Goal: Task Accomplishment & Management: Manage account settings

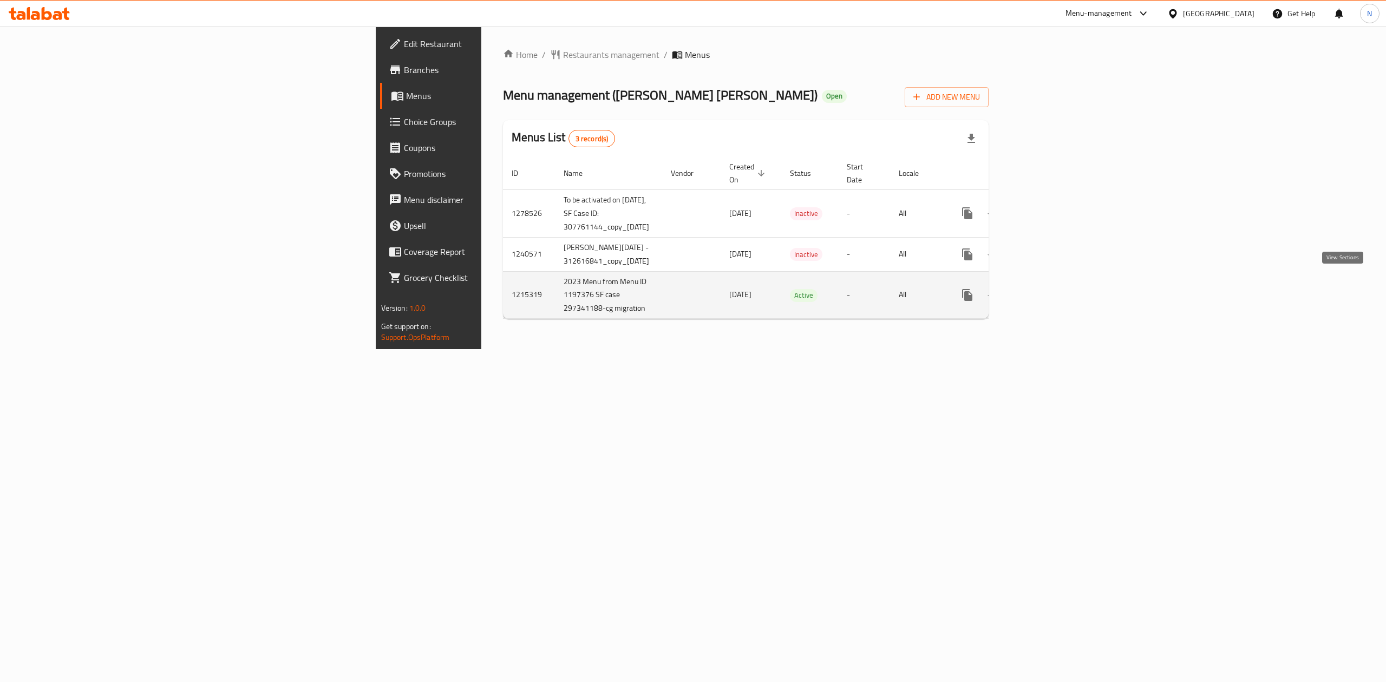
click at [1050, 290] on icon "enhanced table" at bounding box center [1045, 295] width 10 height 10
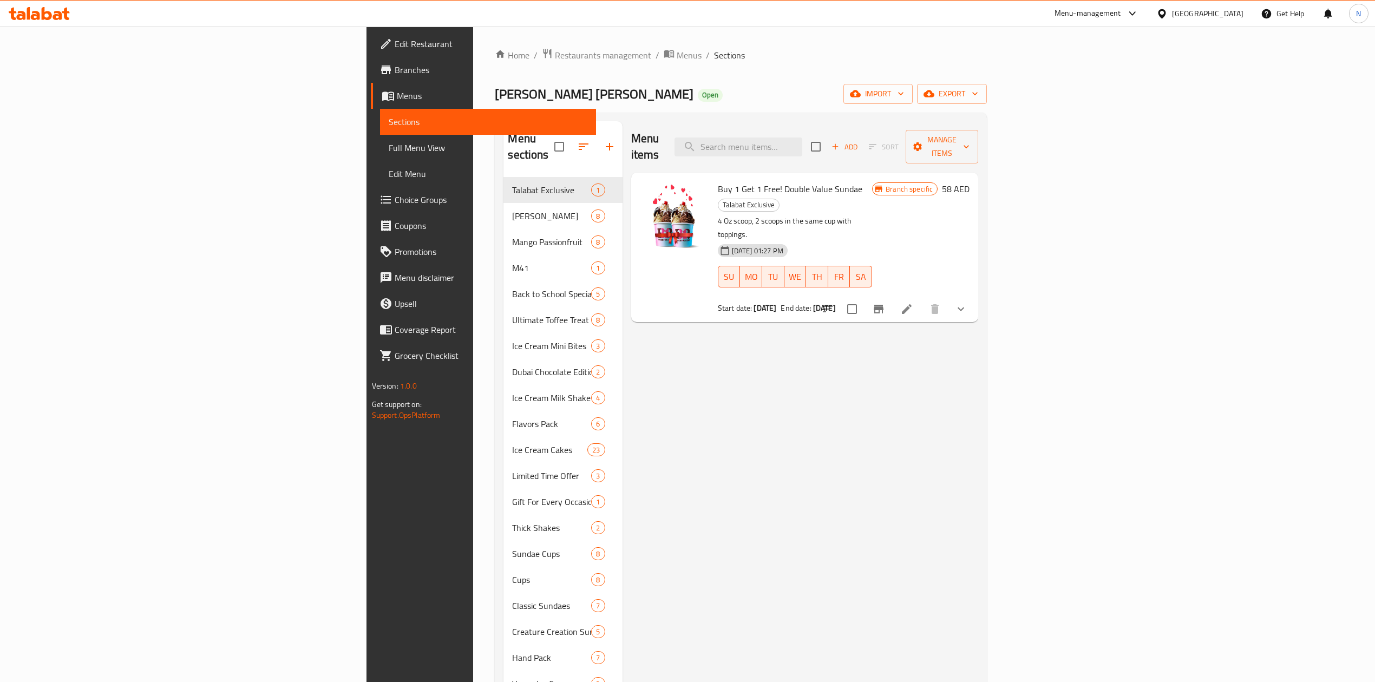
click at [857, 125] on div "Menu items Add Sort Manage items" at bounding box center [805, 146] width 348 height 51
click at [802, 140] on input "search" at bounding box center [738, 146] width 128 height 19
paste input "Bicycle"
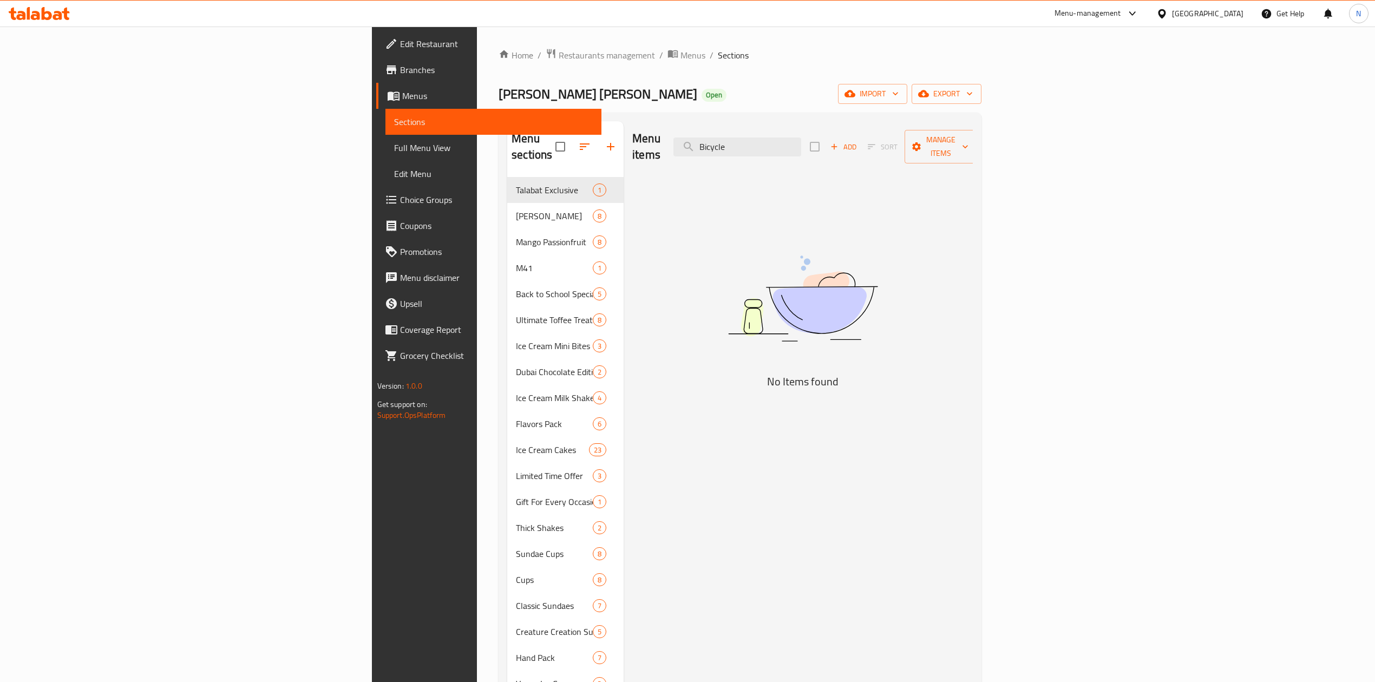
click at [744, 208] on div "Menu items Bicycle Add Sort Manage items No Items found" at bounding box center [798, 489] width 349 height 736
click at [801, 137] on input "Bicycle" at bounding box center [737, 146] width 128 height 19
type input "Bic"
click at [376, 81] on link "Branches" at bounding box center [488, 70] width 225 height 26
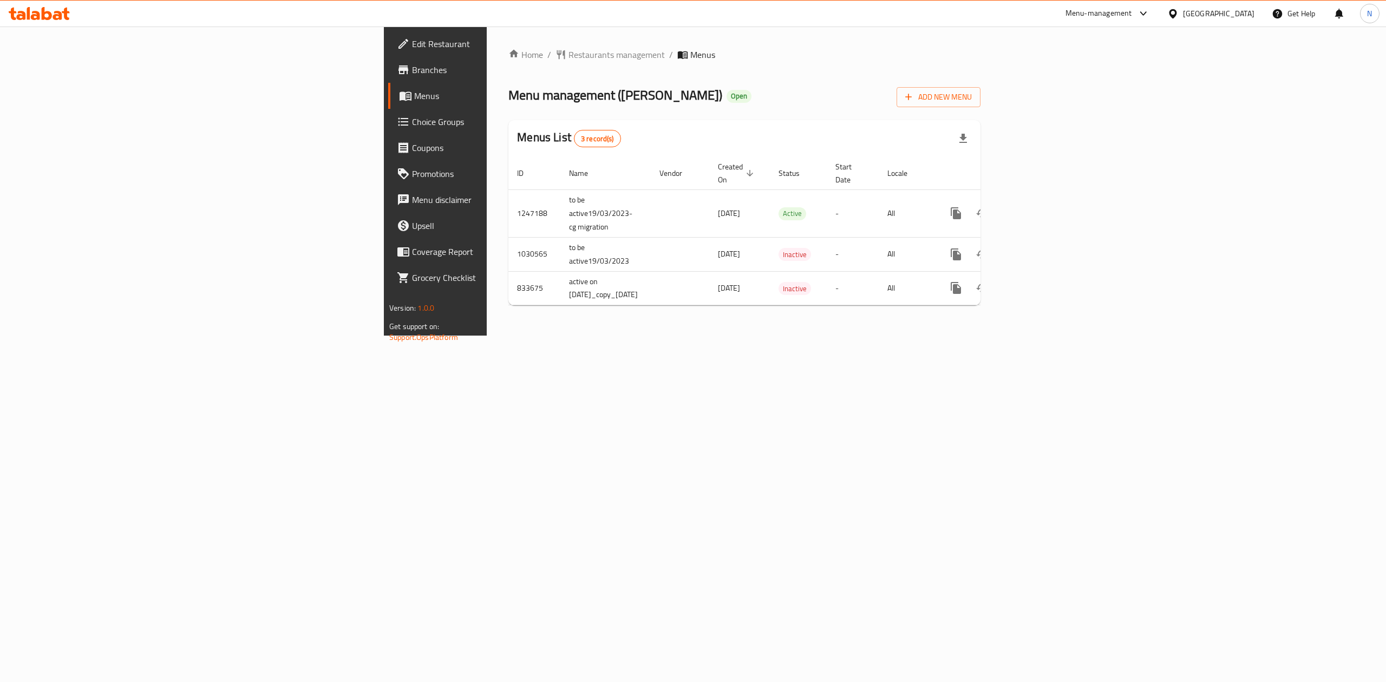
click at [412, 119] on span "Choice Groups" at bounding box center [509, 121] width 195 height 13
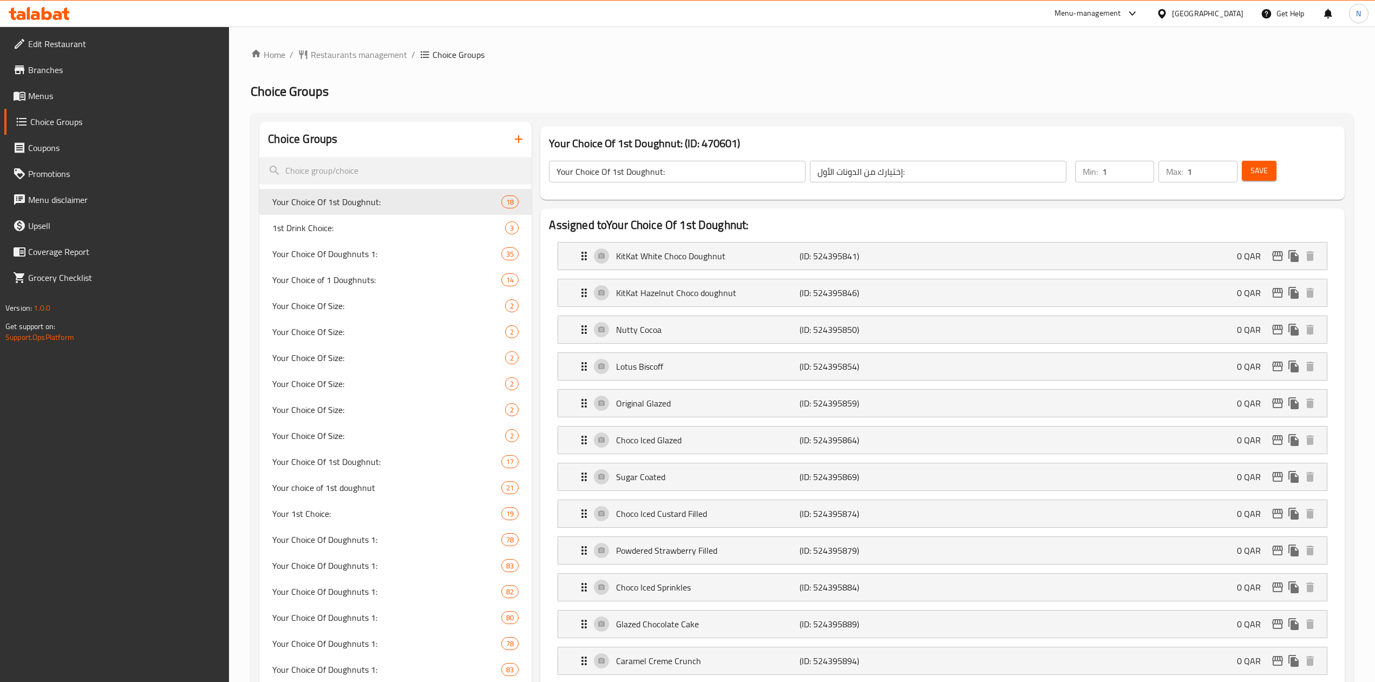
click at [85, 104] on link "Menus" at bounding box center [116, 96] width 225 height 26
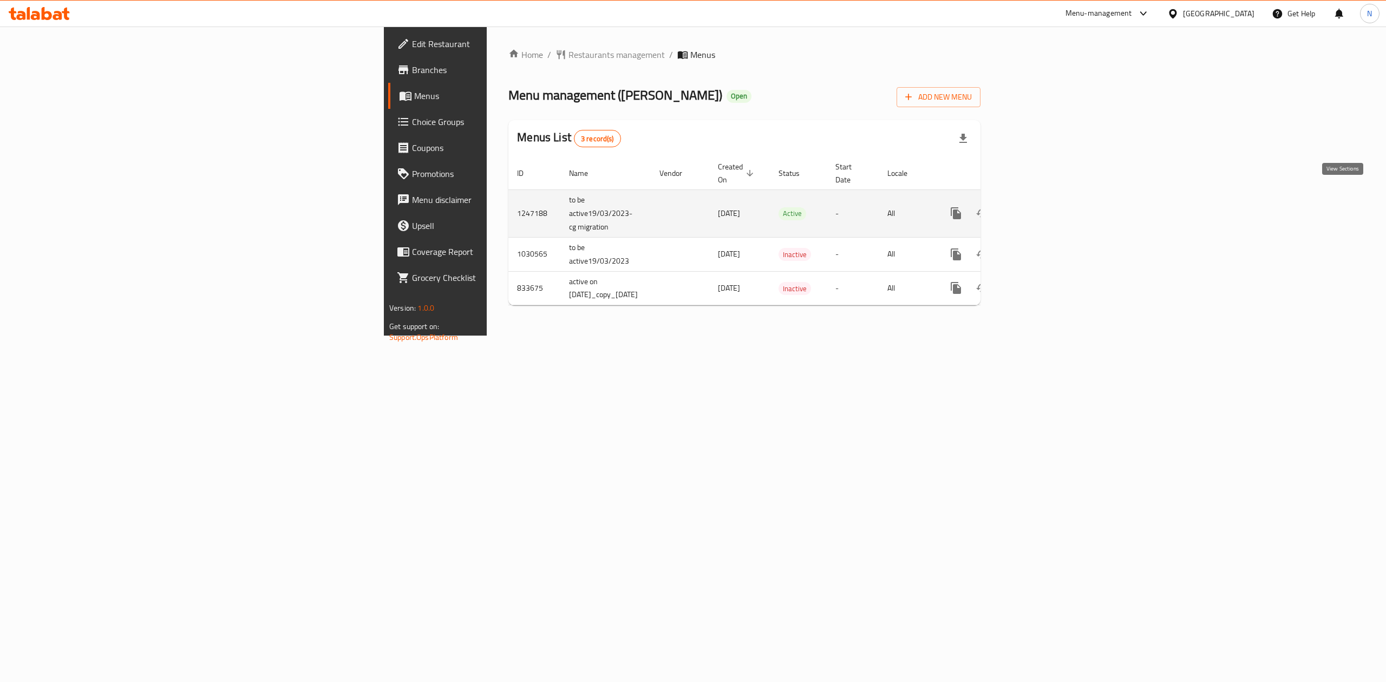
click at [1040, 207] on icon "enhanced table" at bounding box center [1033, 213] width 13 height 13
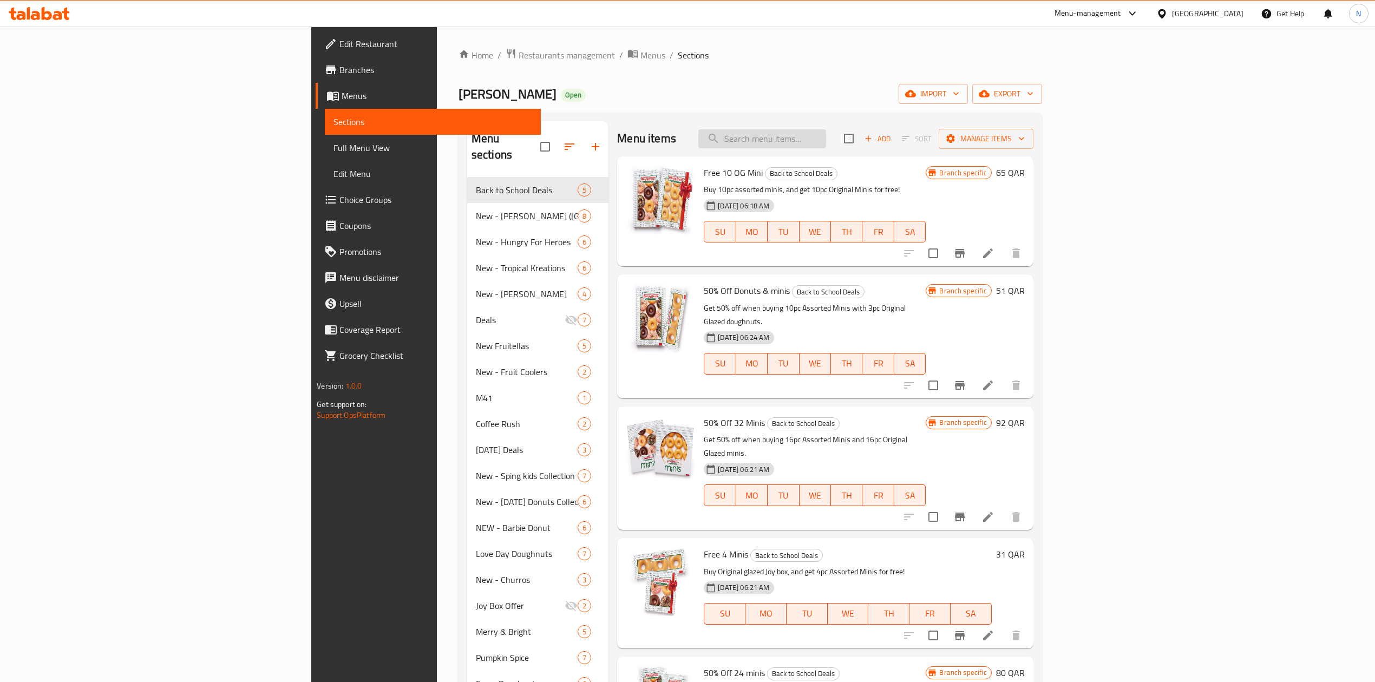
click at [826, 134] on input "search" at bounding box center [762, 138] width 128 height 19
paste input "dozen"
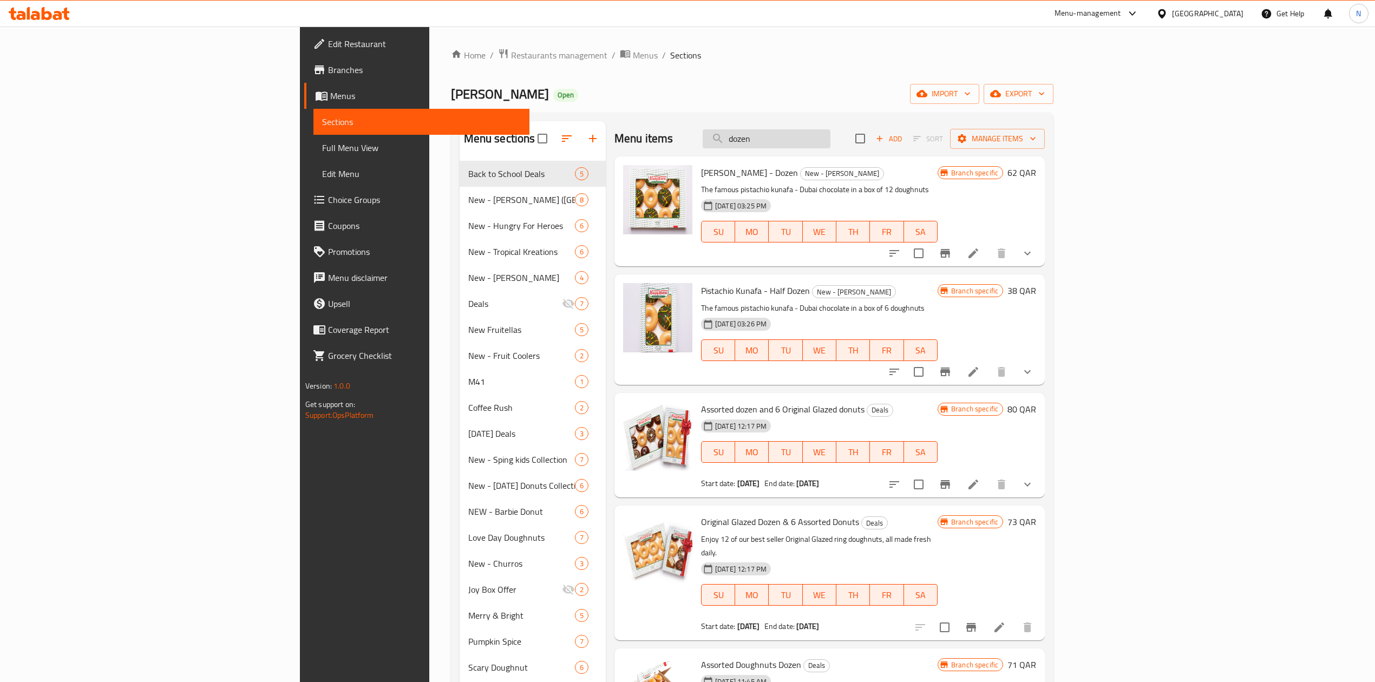
click at [830, 145] on input "dozen" at bounding box center [767, 138] width 128 height 19
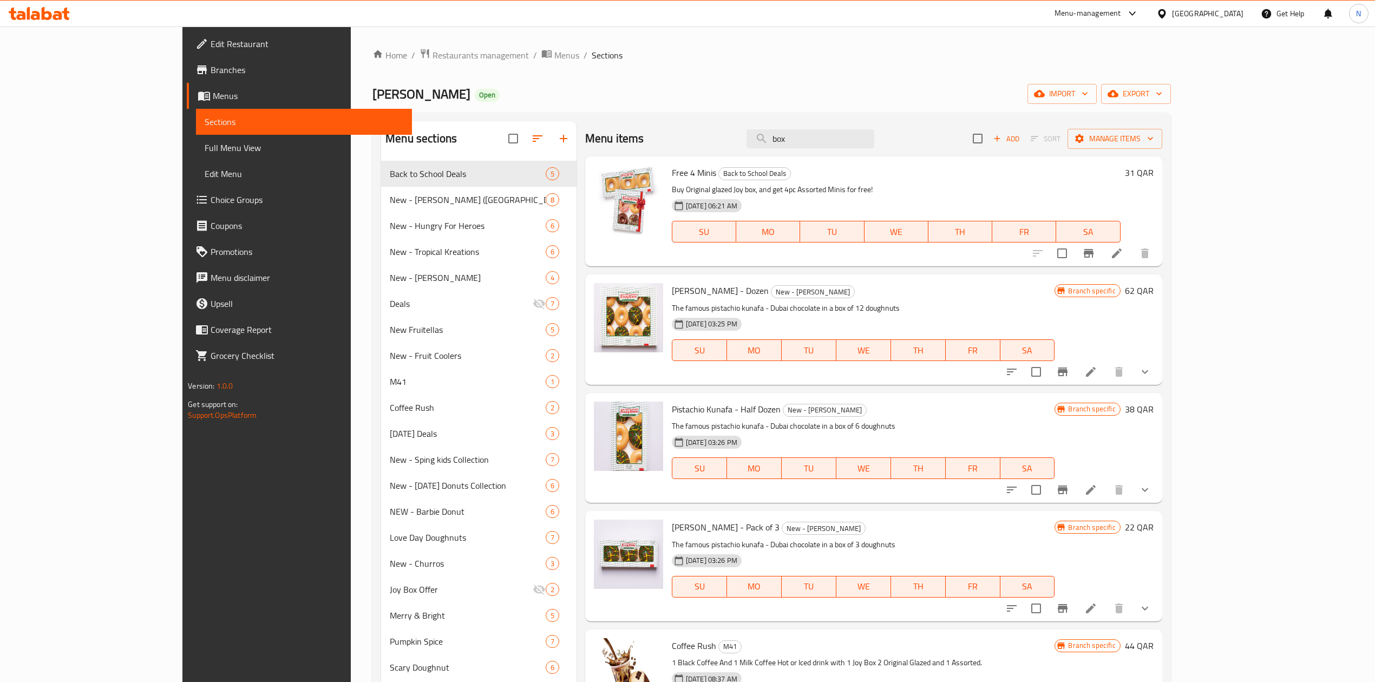
drag, startPoint x: 893, startPoint y: 152, endPoint x: 891, endPoint y: 139, distance: 13.1
click at [893, 152] on div "Menu items box Add Sort Manage items" at bounding box center [873, 138] width 577 height 35
click at [874, 139] on input "box" at bounding box center [810, 138] width 128 height 19
paste input "ssorted boxes"
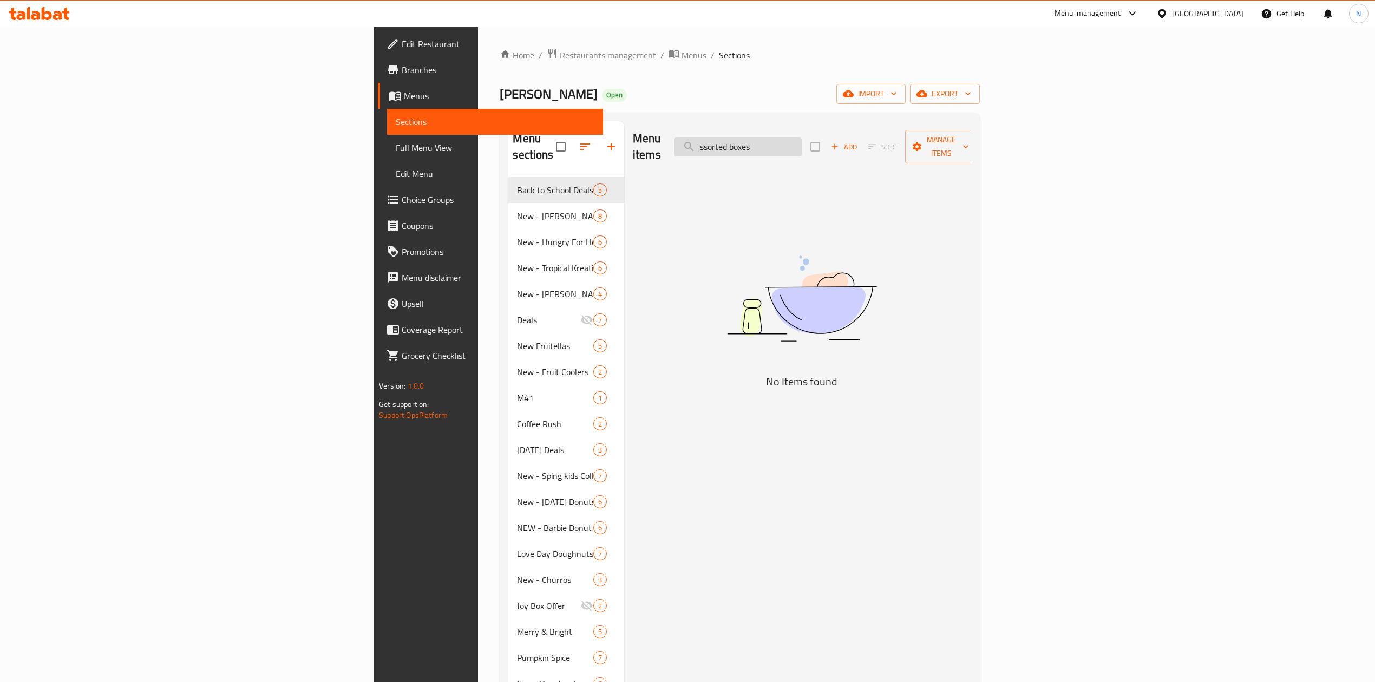
click at [802, 141] on input "ssorted boxes" at bounding box center [738, 146] width 128 height 19
click at [802, 146] on input "assorted boxes" at bounding box center [738, 146] width 128 height 19
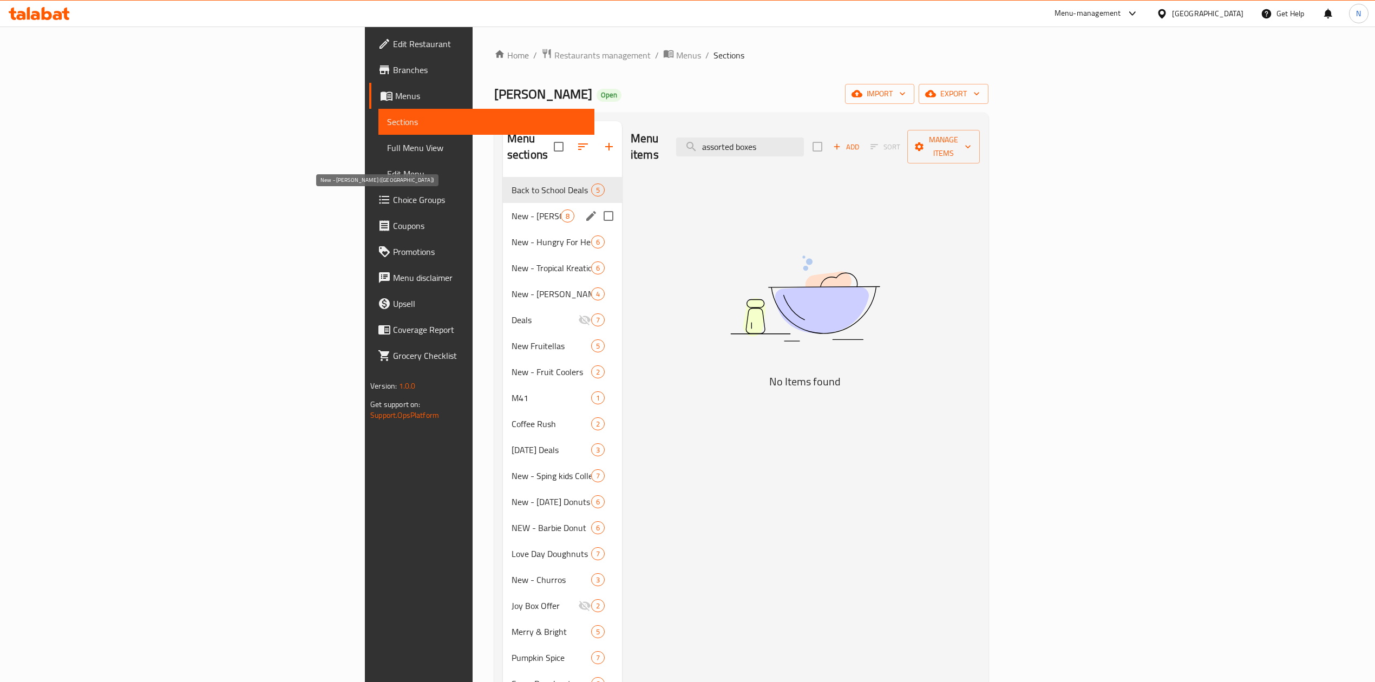
click at [512, 209] on span "New - [PERSON_NAME] ([GEOGRAPHIC_DATA])" at bounding box center [536, 215] width 49 height 13
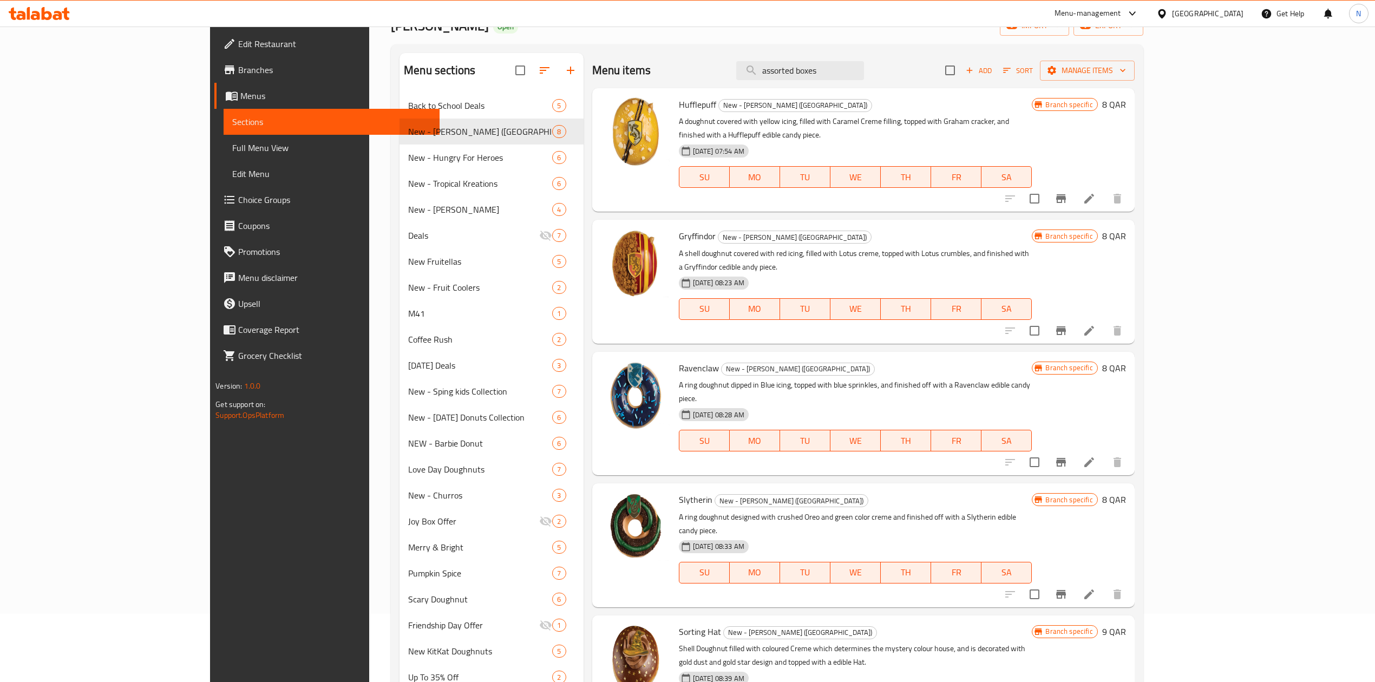
scroll to position [42, 0]
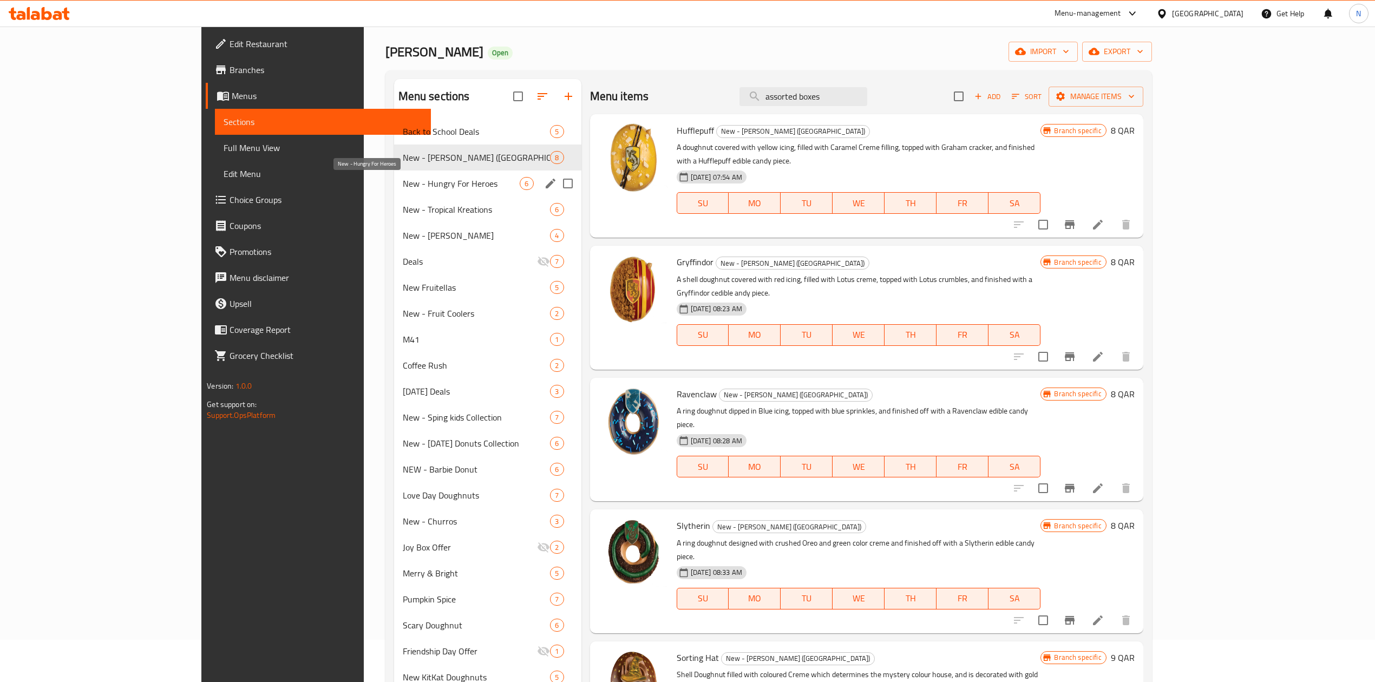
click at [403, 188] on span "New - Hungry For Heroes" at bounding box center [461, 183] width 117 height 13
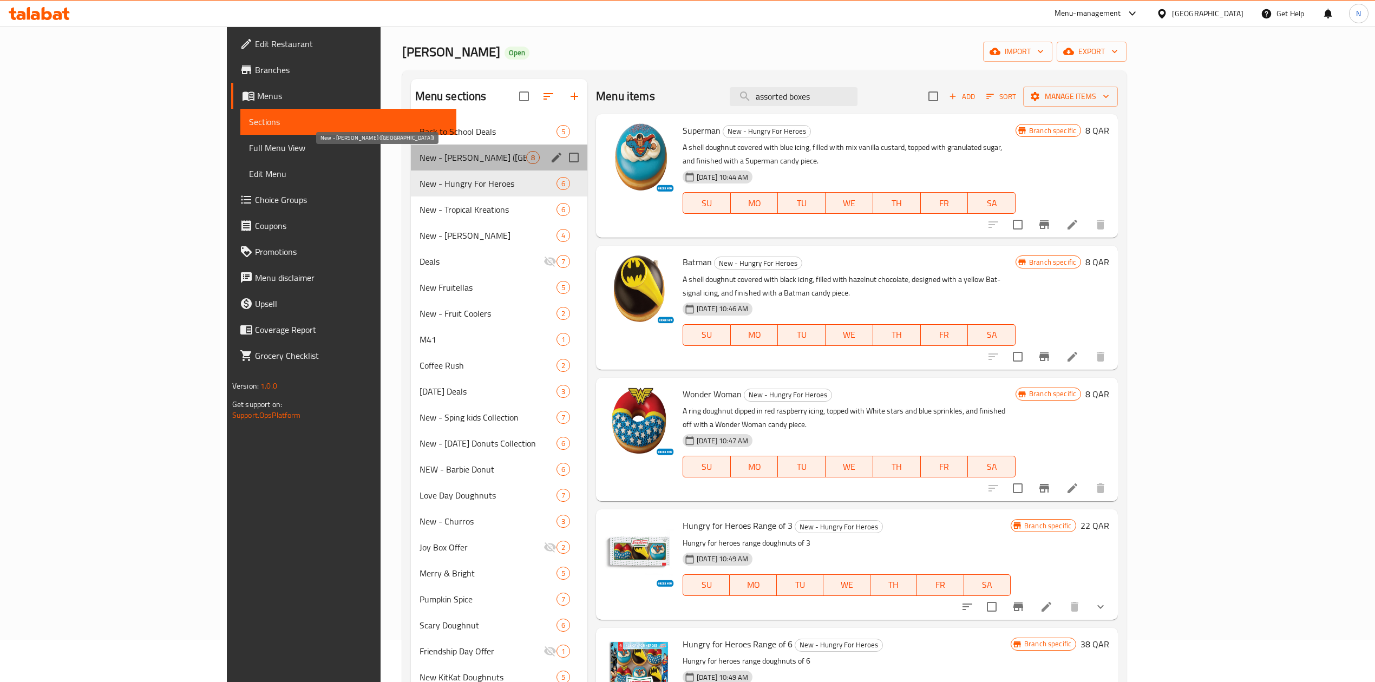
click at [420, 160] on span "New - [PERSON_NAME] ([GEOGRAPHIC_DATA])" at bounding box center [473, 157] width 107 height 13
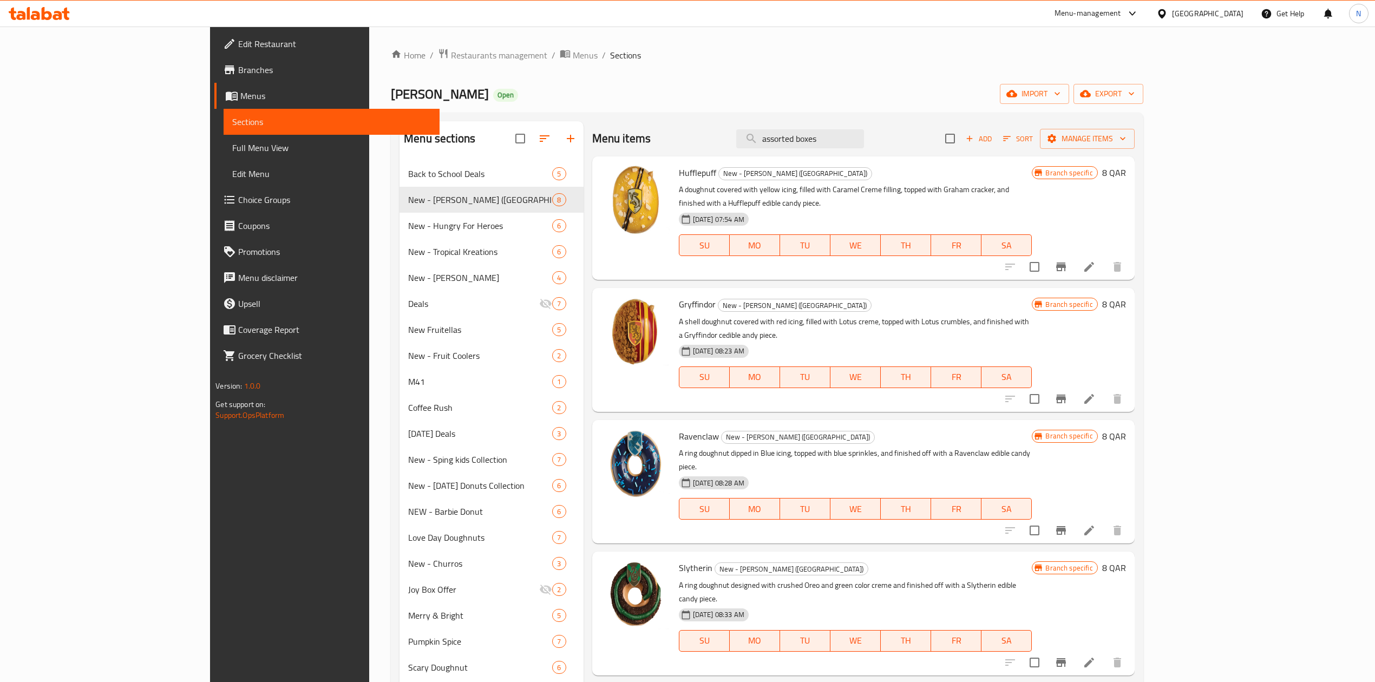
click at [679, 179] on span "Hufflepuff" at bounding box center [697, 173] width 37 height 16
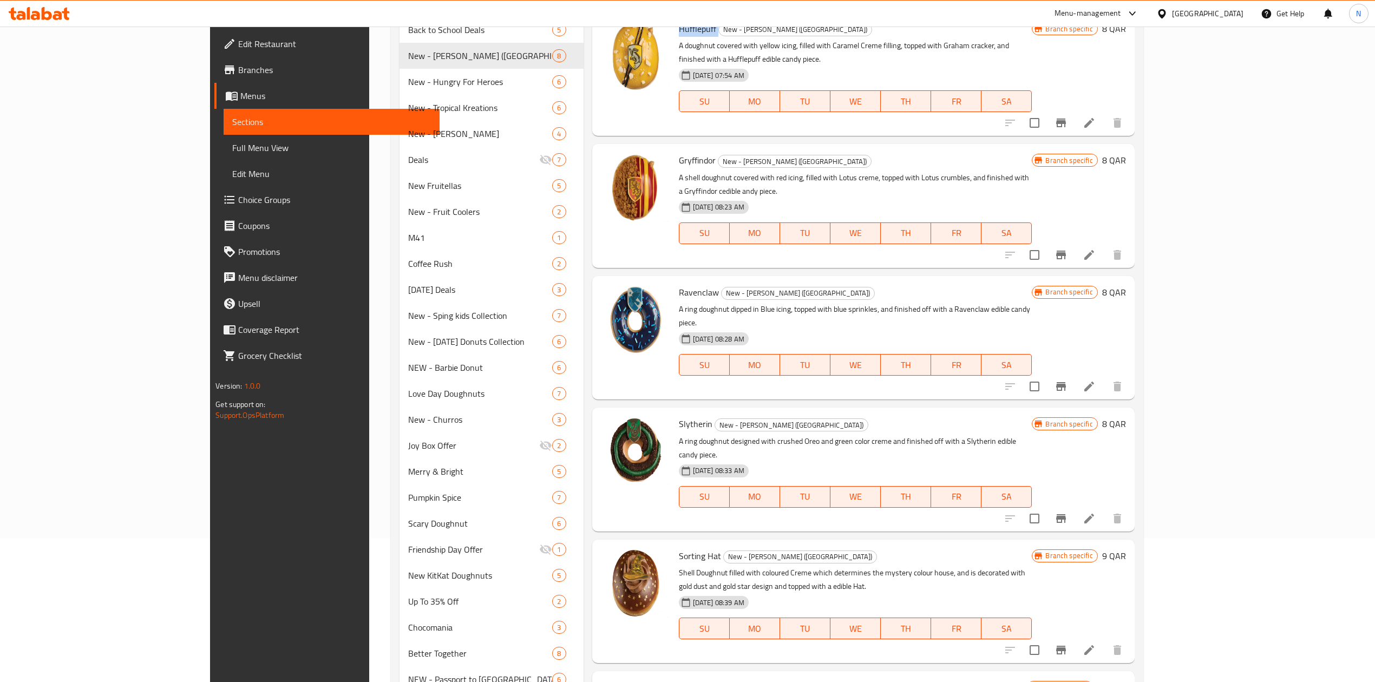
scroll to position [289, 0]
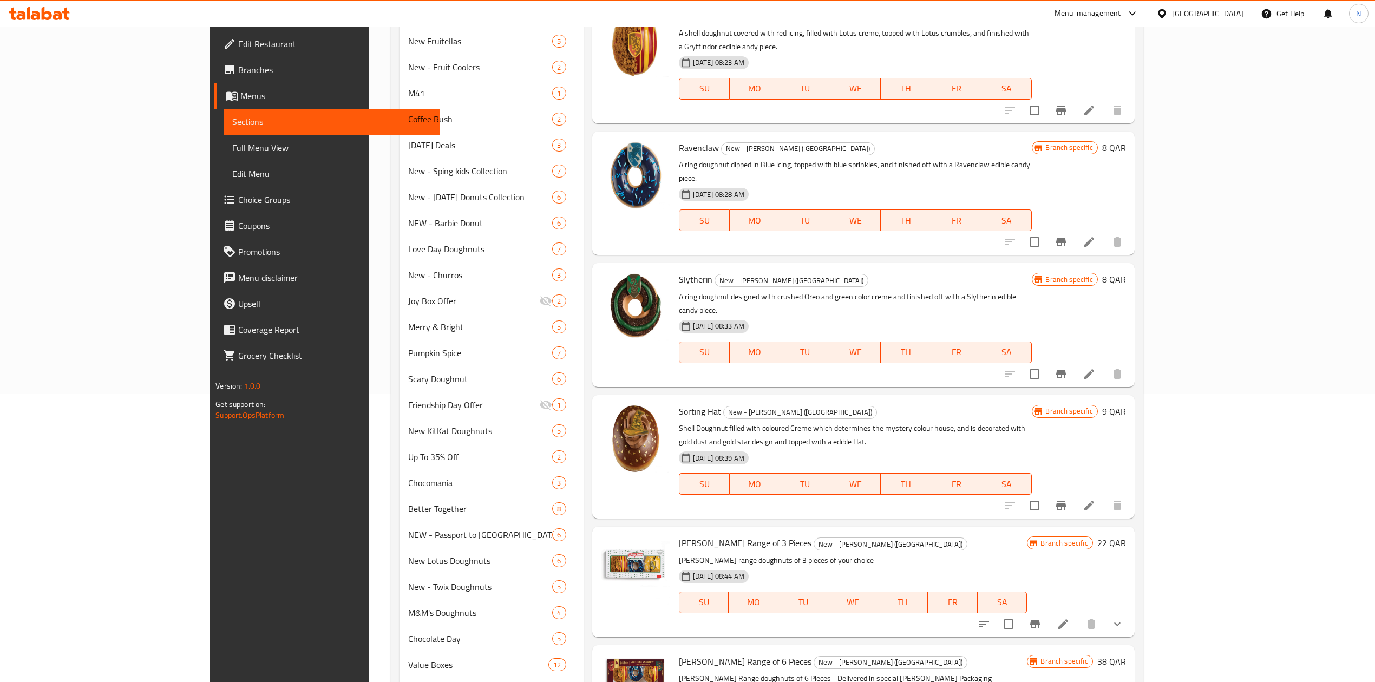
click at [679, 403] on span "Sorting Hat" at bounding box center [700, 411] width 42 height 16
copy h6 "Sorting Hat"
click at [679, 271] on span "Slytherin" at bounding box center [696, 279] width 34 height 16
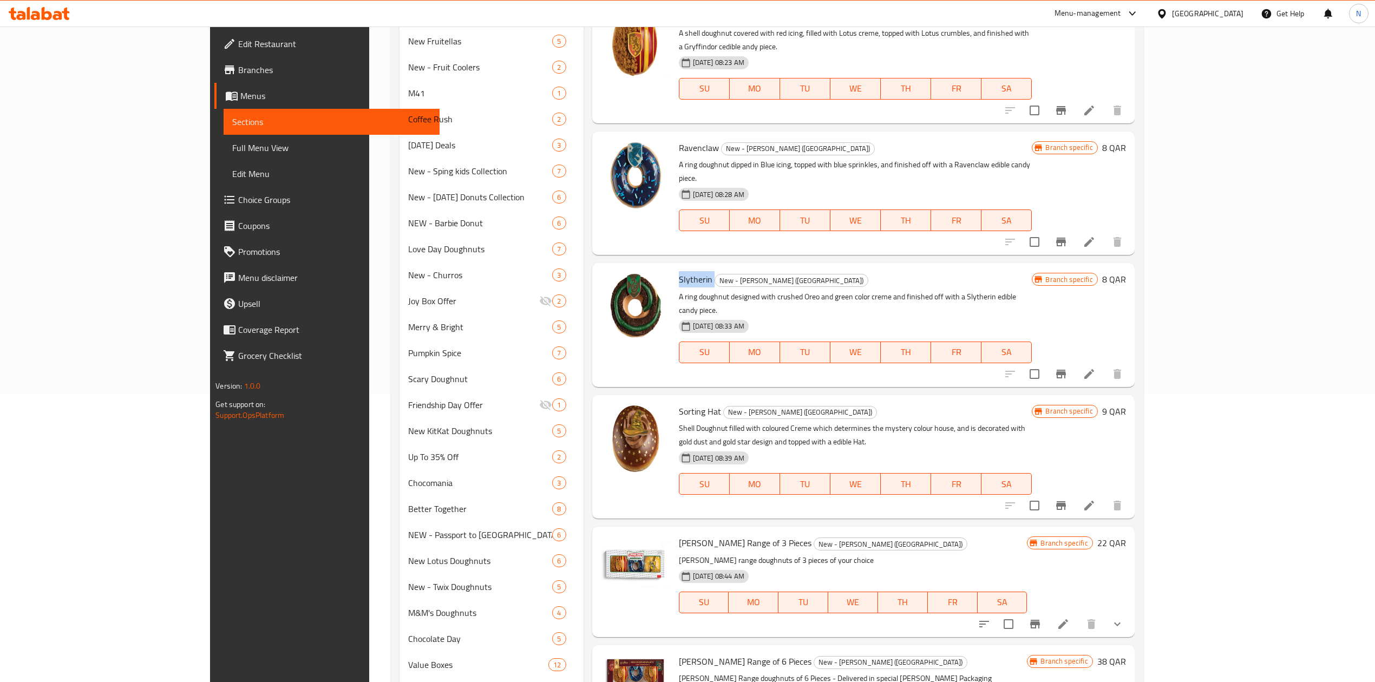
click at [679, 271] on span "Slytherin" at bounding box center [696, 279] width 34 height 16
copy h6 "Slytherin"
click at [679, 140] on span "Ravenclaw" at bounding box center [699, 148] width 40 height 16
copy h6 "Ravenclaw"
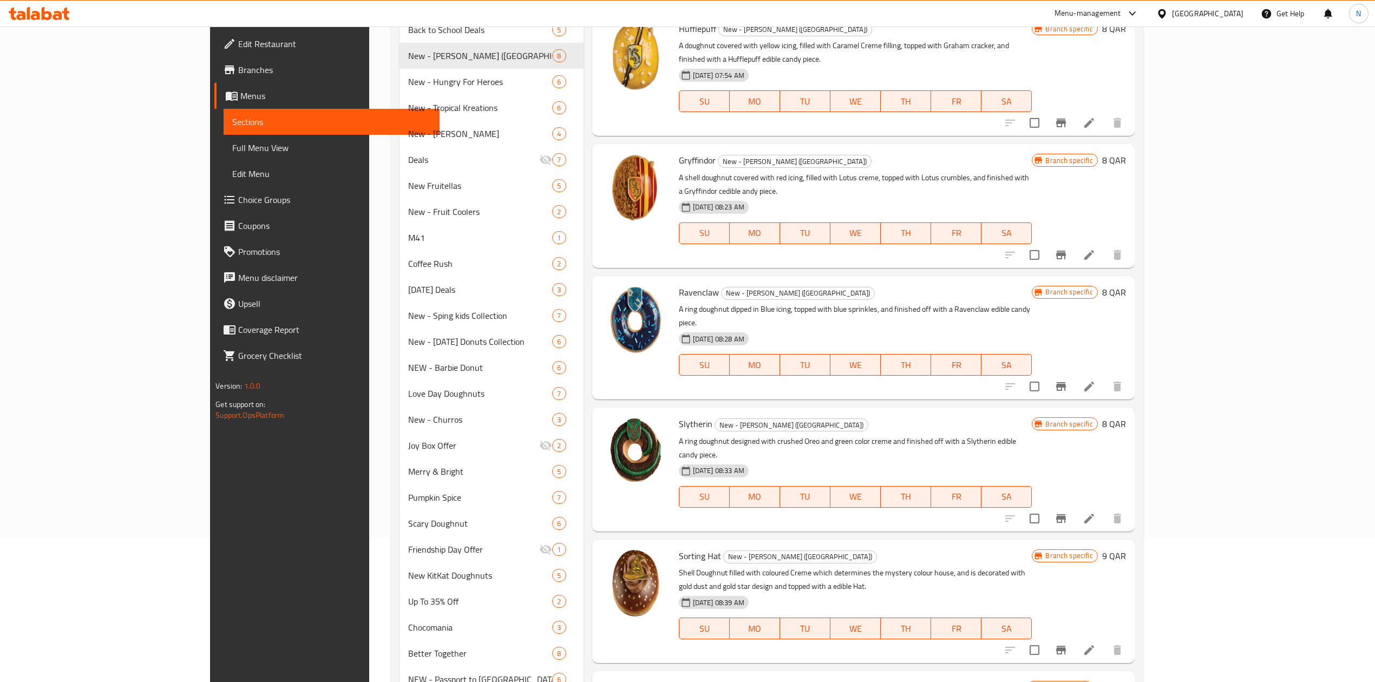
click at [679, 152] on span "Gryffindor" at bounding box center [697, 160] width 37 height 16
copy h6 "Gryffindor"
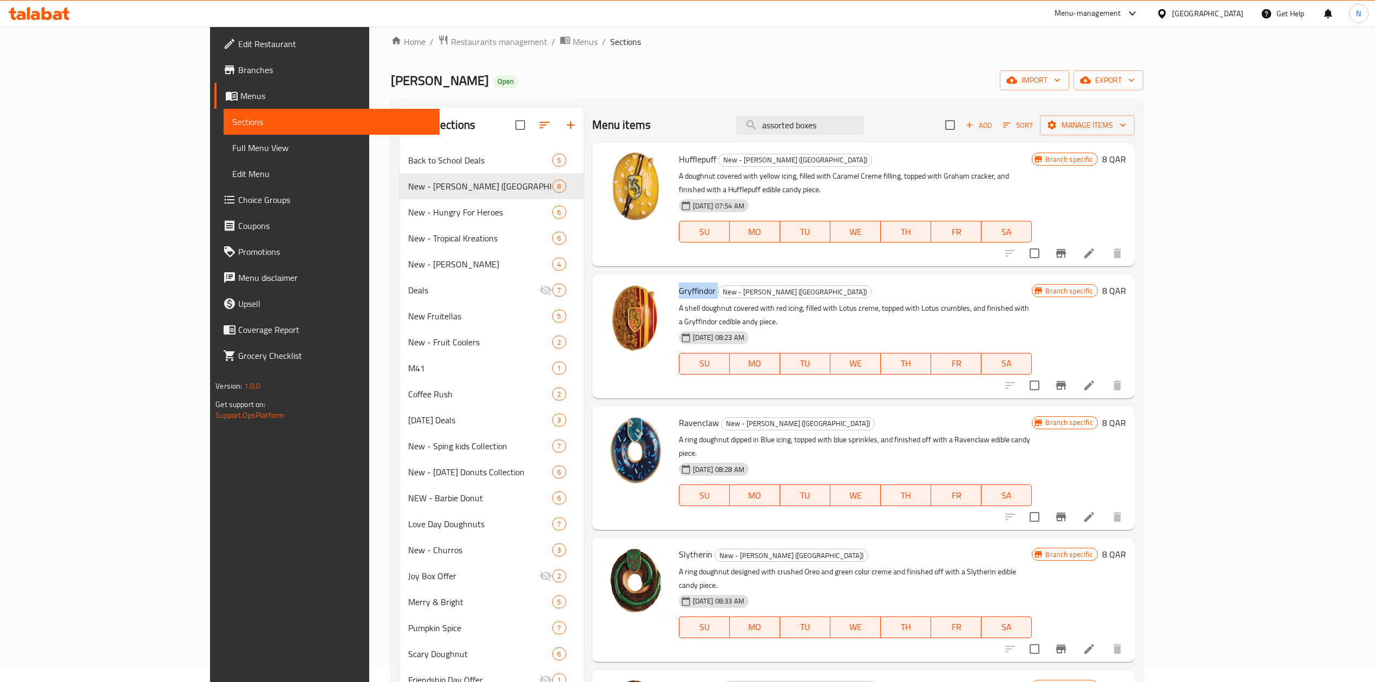
scroll to position [0, 0]
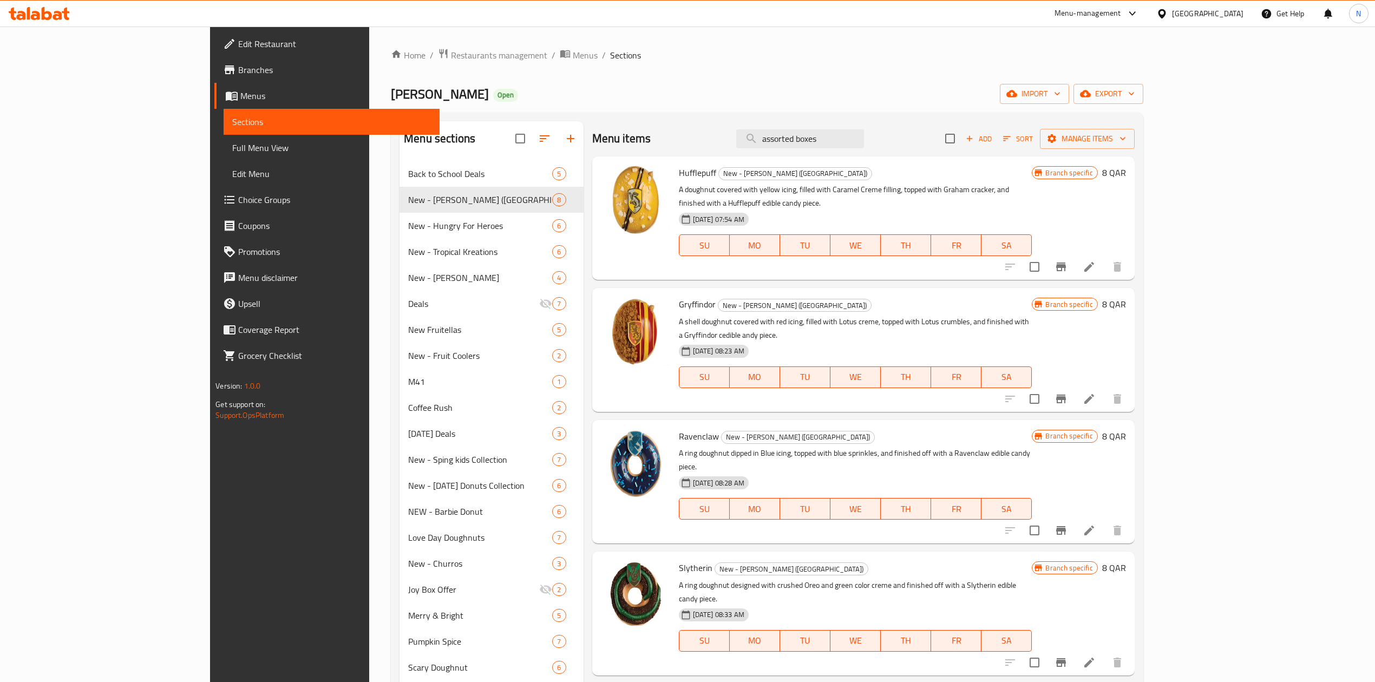
click at [679, 167] on span "Hufflepuff" at bounding box center [697, 173] width 37 height 16
copy h6 "Hufflepuff"
click at [859, 139] on input "assorted boxes" at bounding box center [800, 138] width 128 height 19
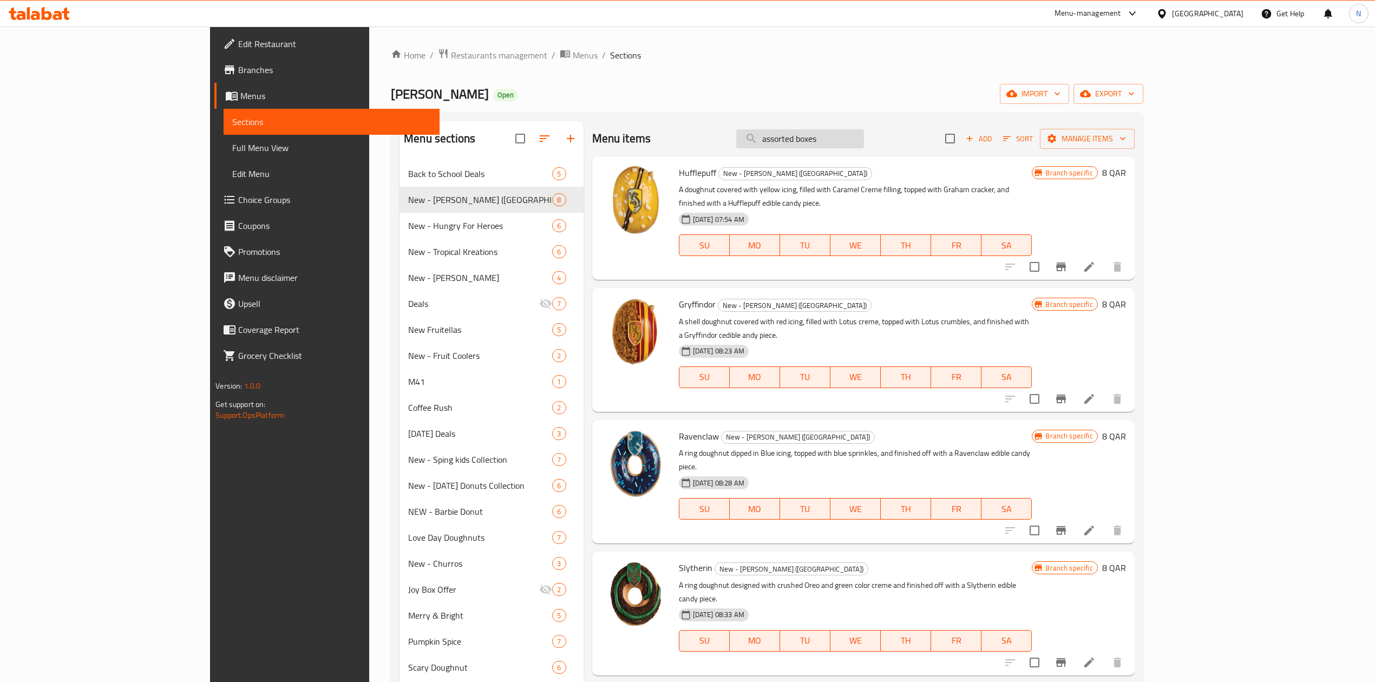
click at [859, 139] on input "assorted boxes" at bounding box center [800, 138] width 128 height 19
paste input "search"
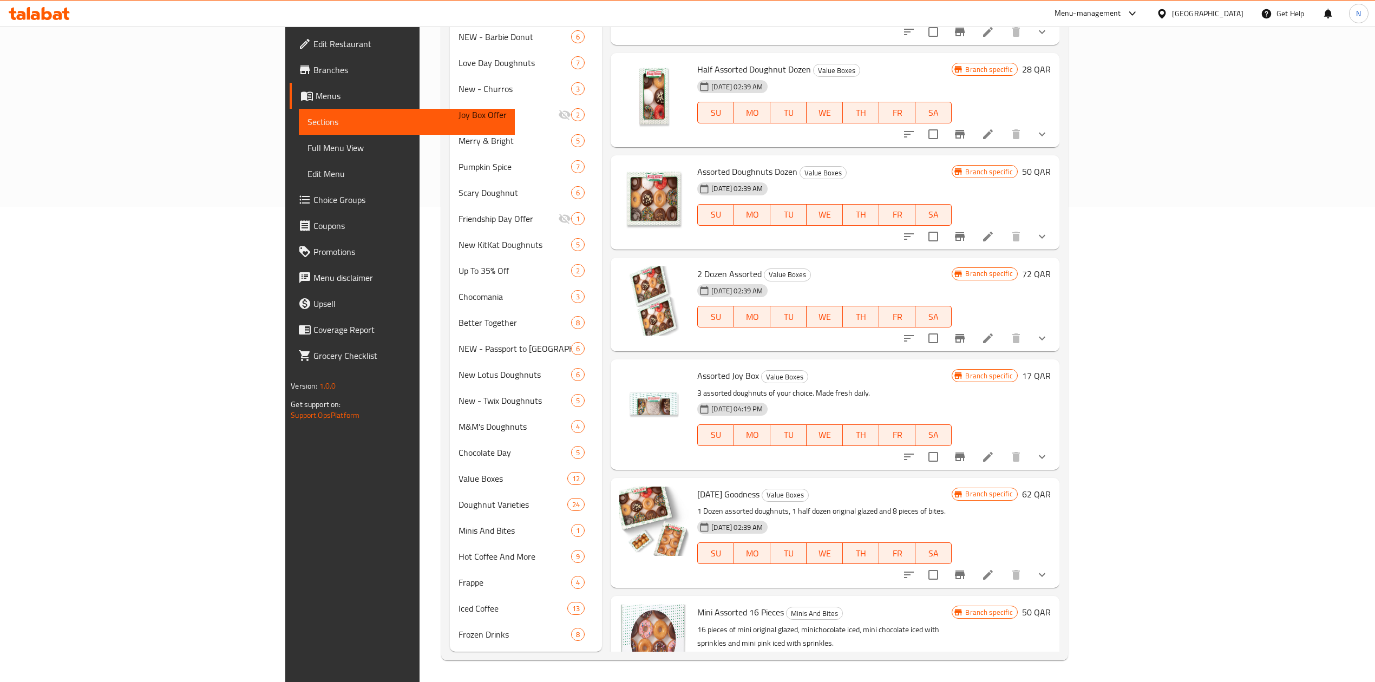
scroll to position [475, 0]
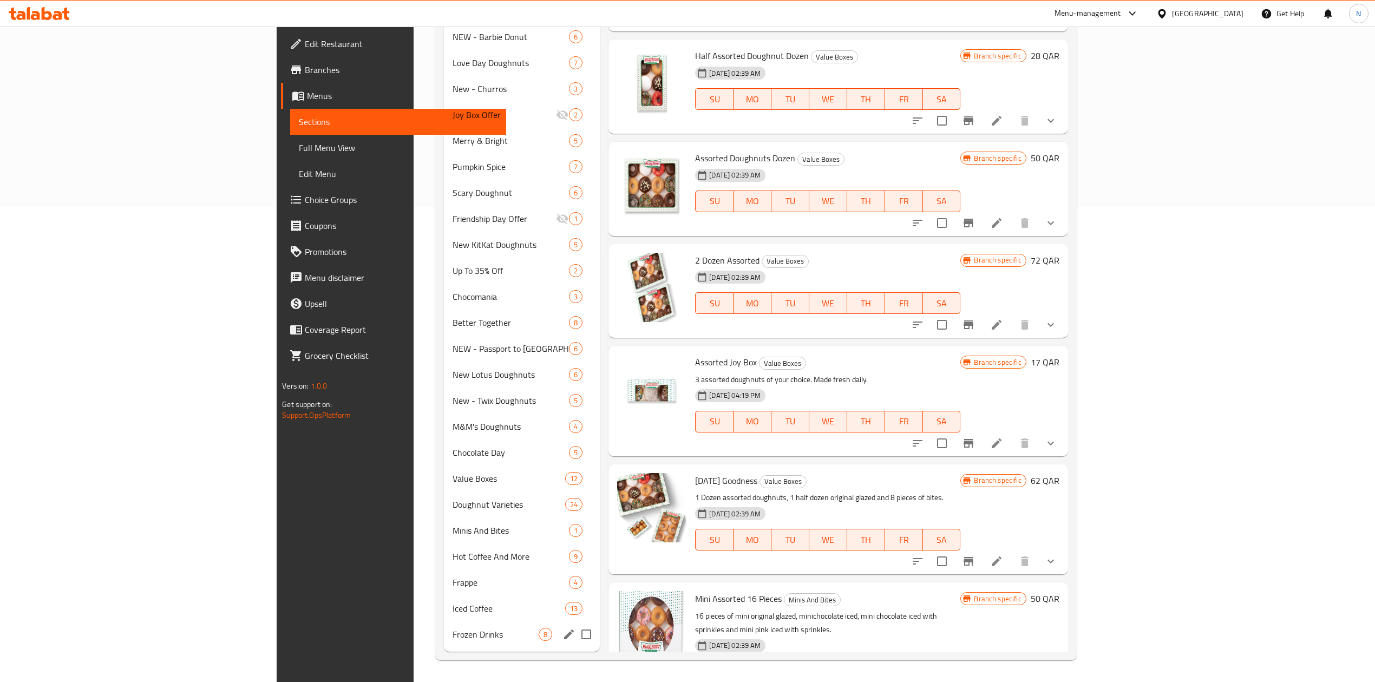
type input "assorted"
click at [444, 626] on div "Frozen Drinks 8" at bounding box center [522, 634] width 156 height 26
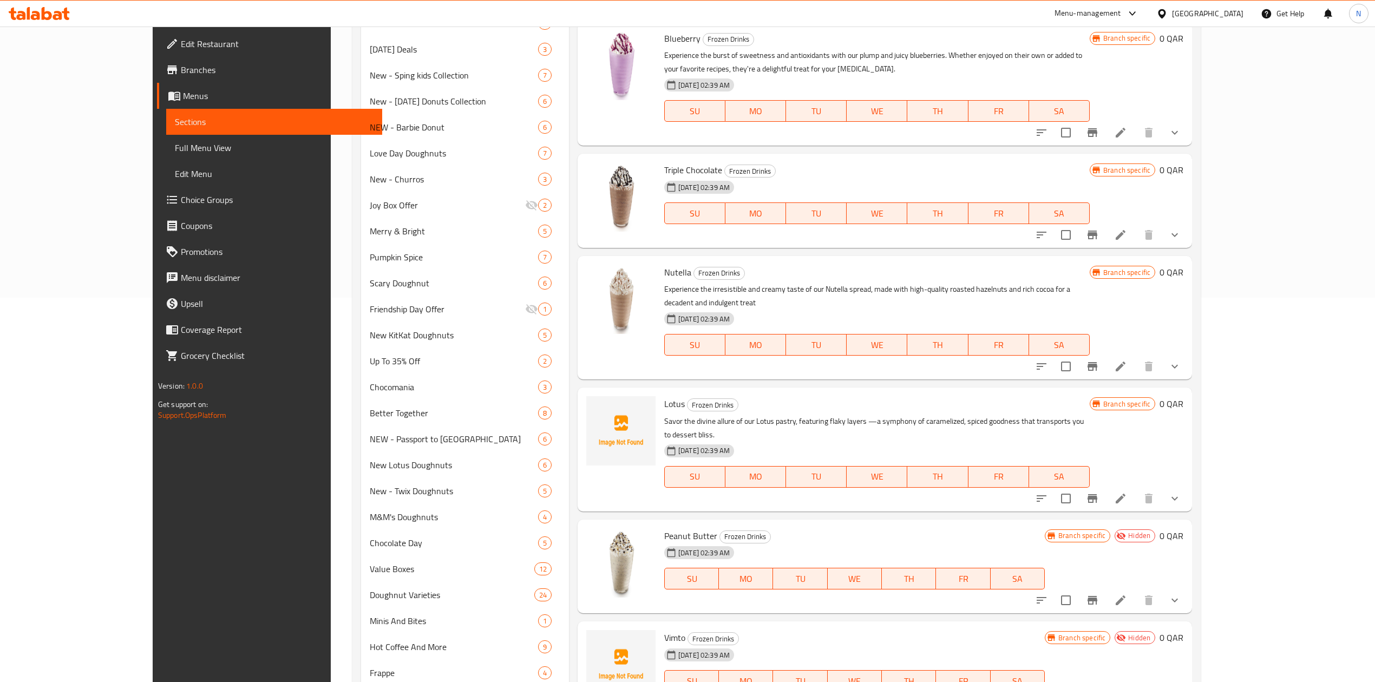
scroll to position [475, 0]
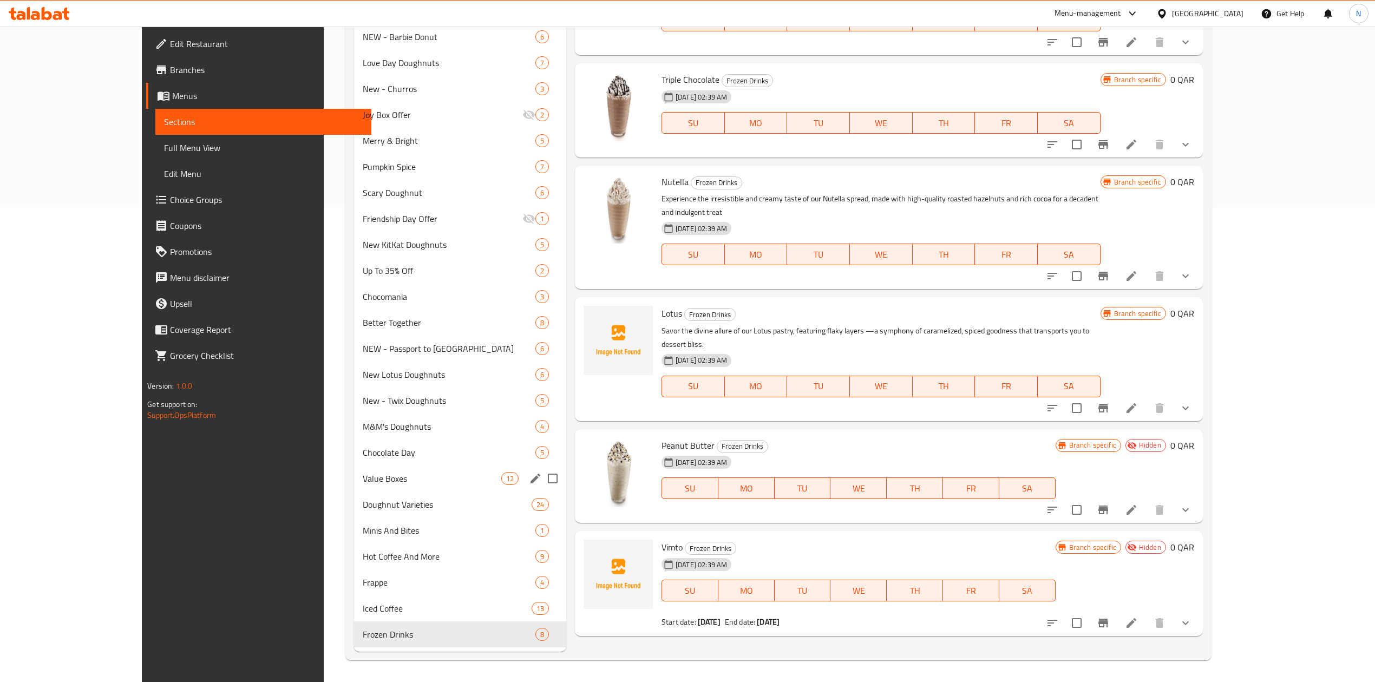
click at [371, 473] on span "Value Boxes" at bounding box center [432, 478] width 139 height 13
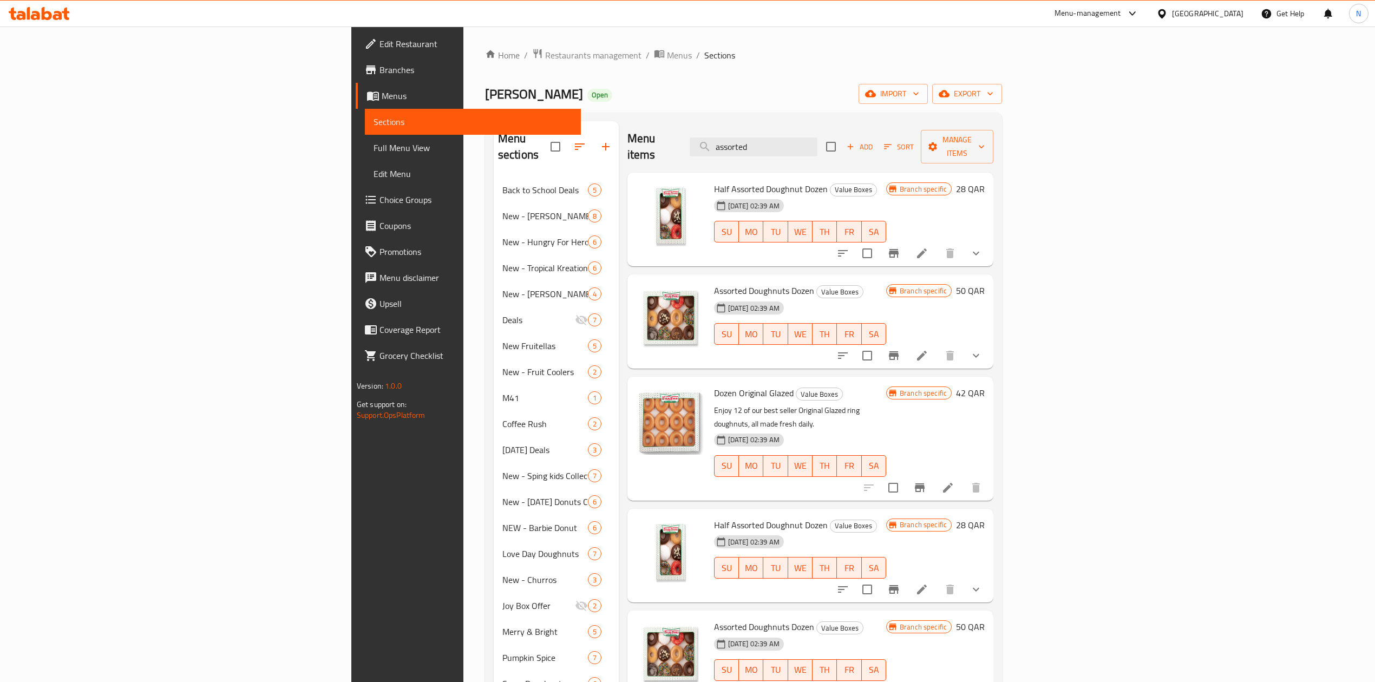
click at [989, 240] on button "show more" at bounding box center [976, 253] width 26 height 26
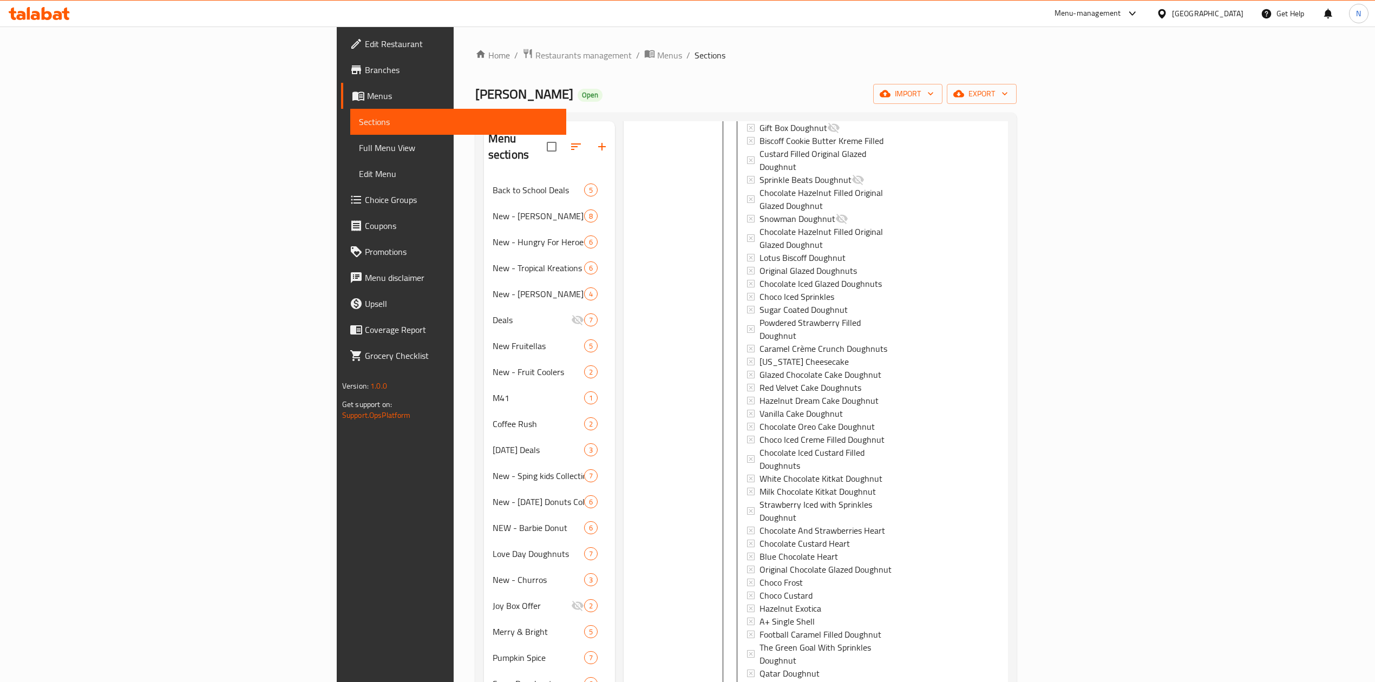
scroll to position [3103, 0]
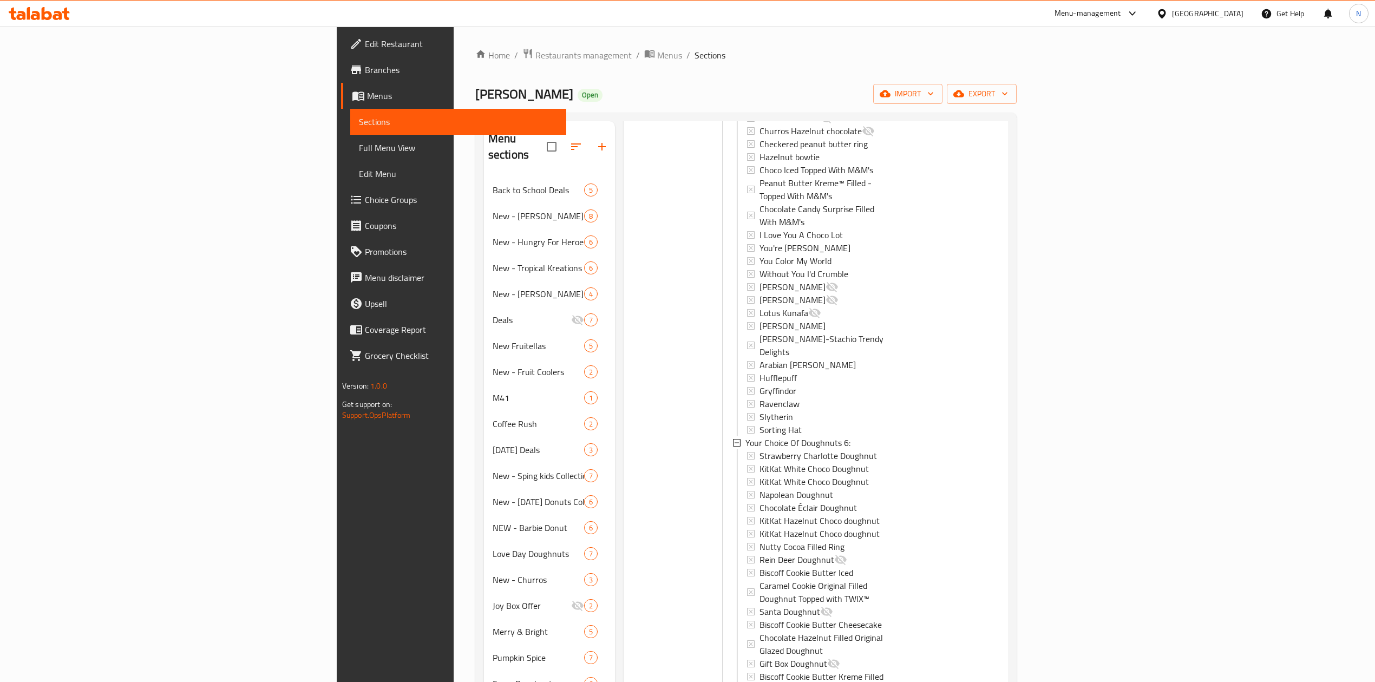
scroll to position [9801, 0]
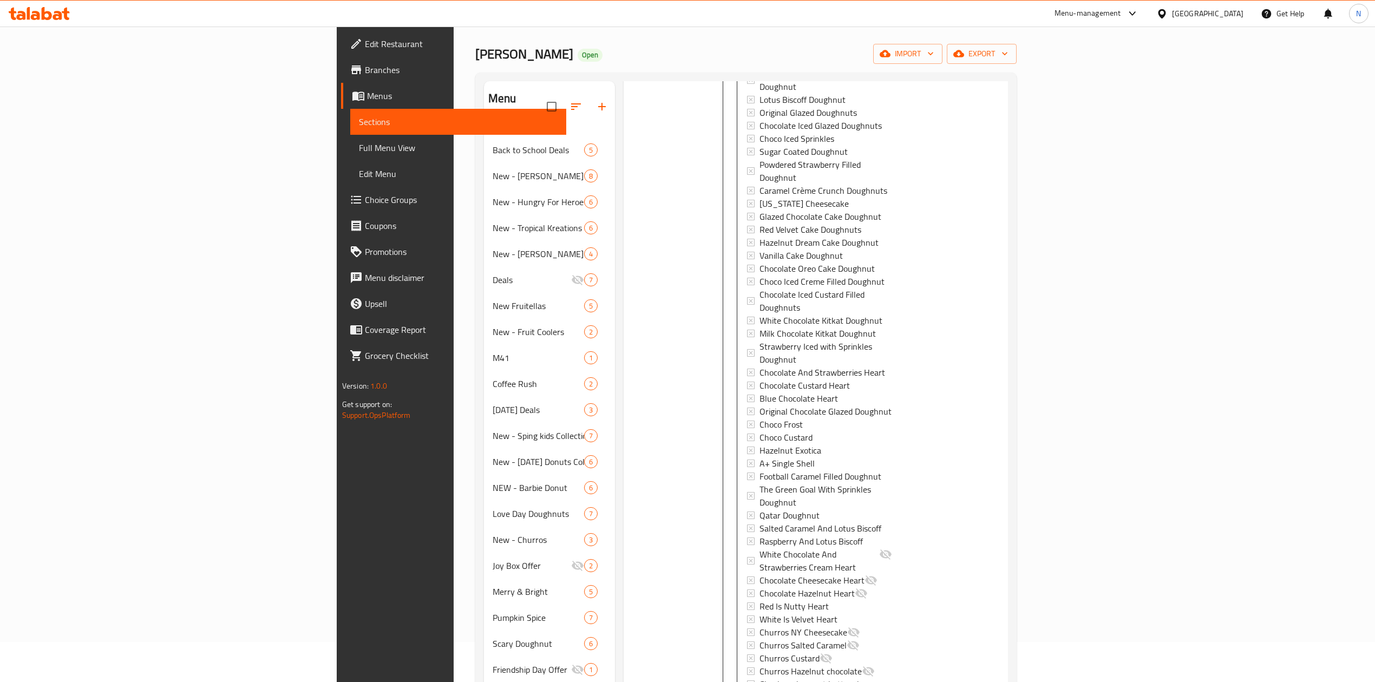
scroll to position [72, 0]
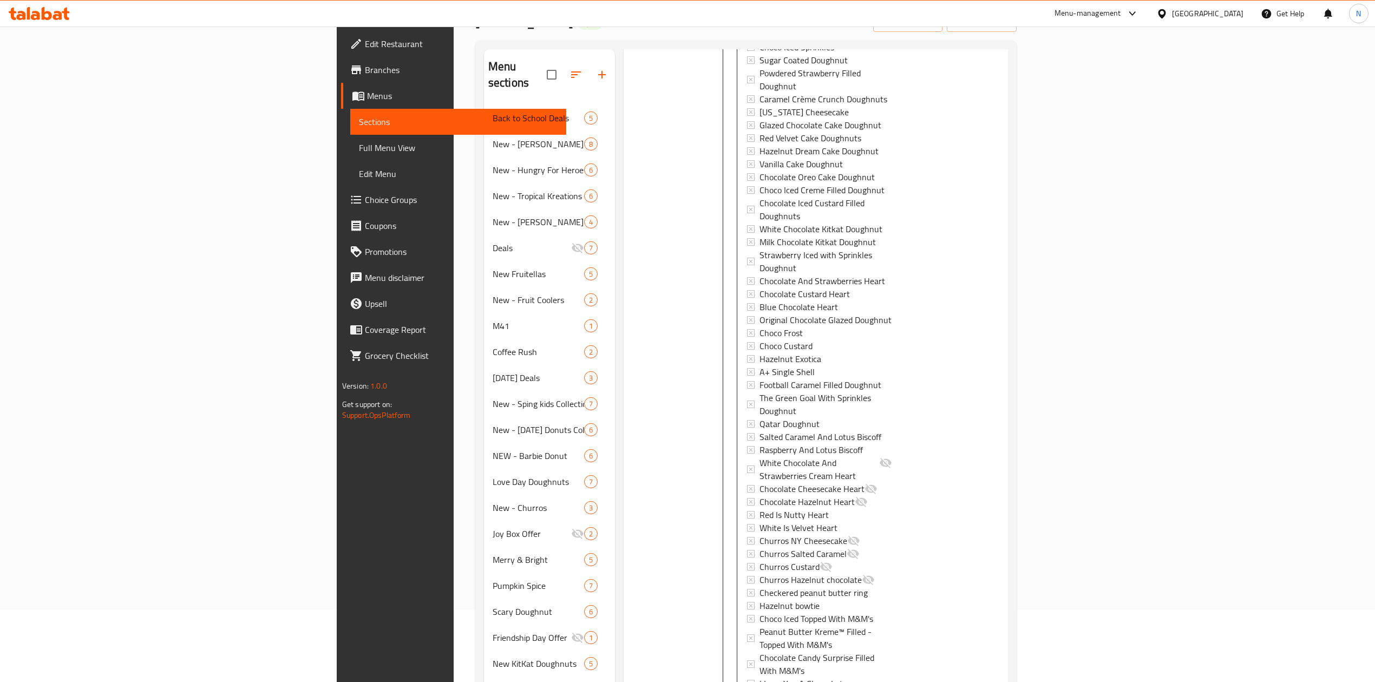
scroll to position [19382, 0]
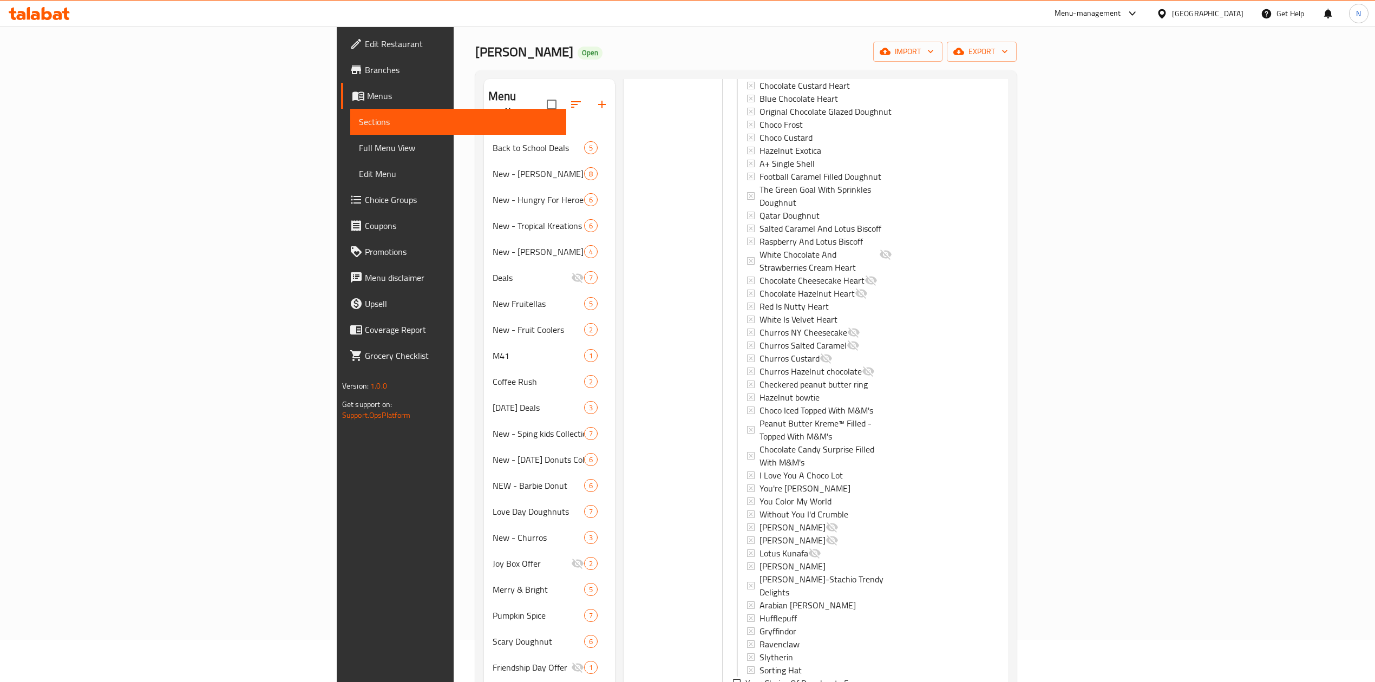
scroll to position [19560, 0]
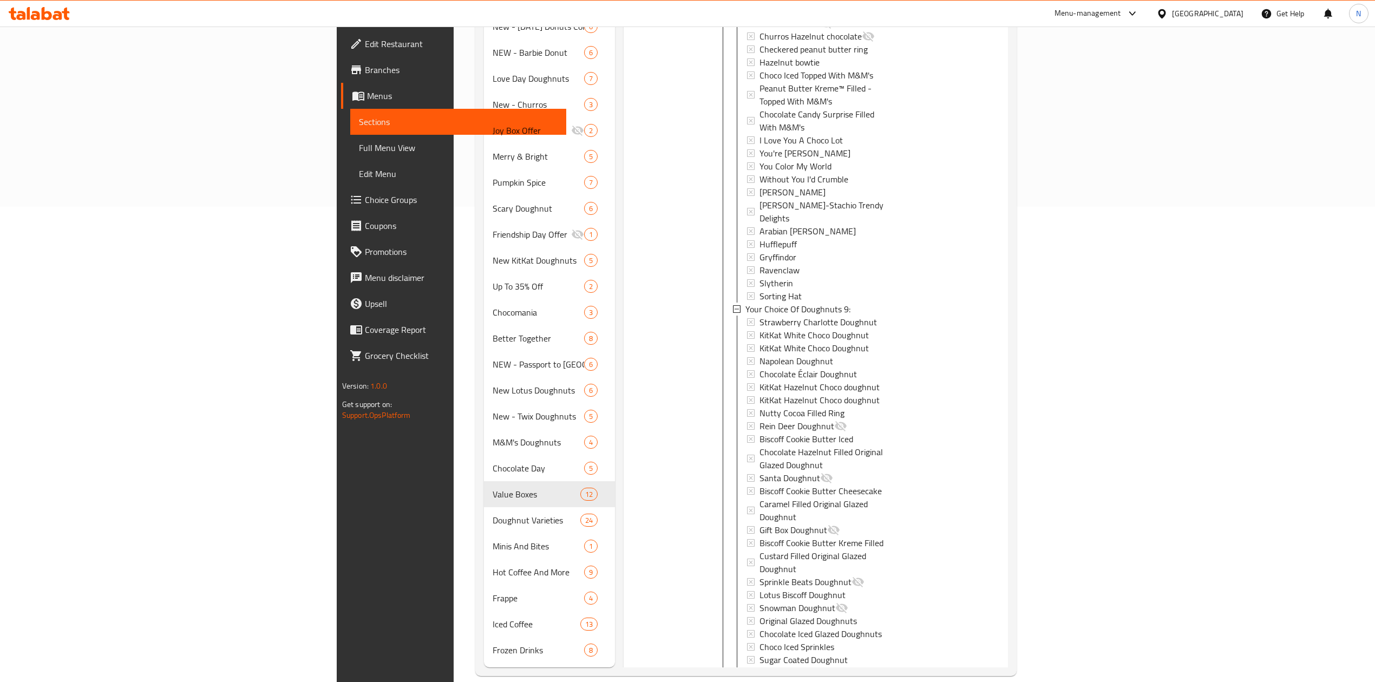
scroll to position [31108, 0]
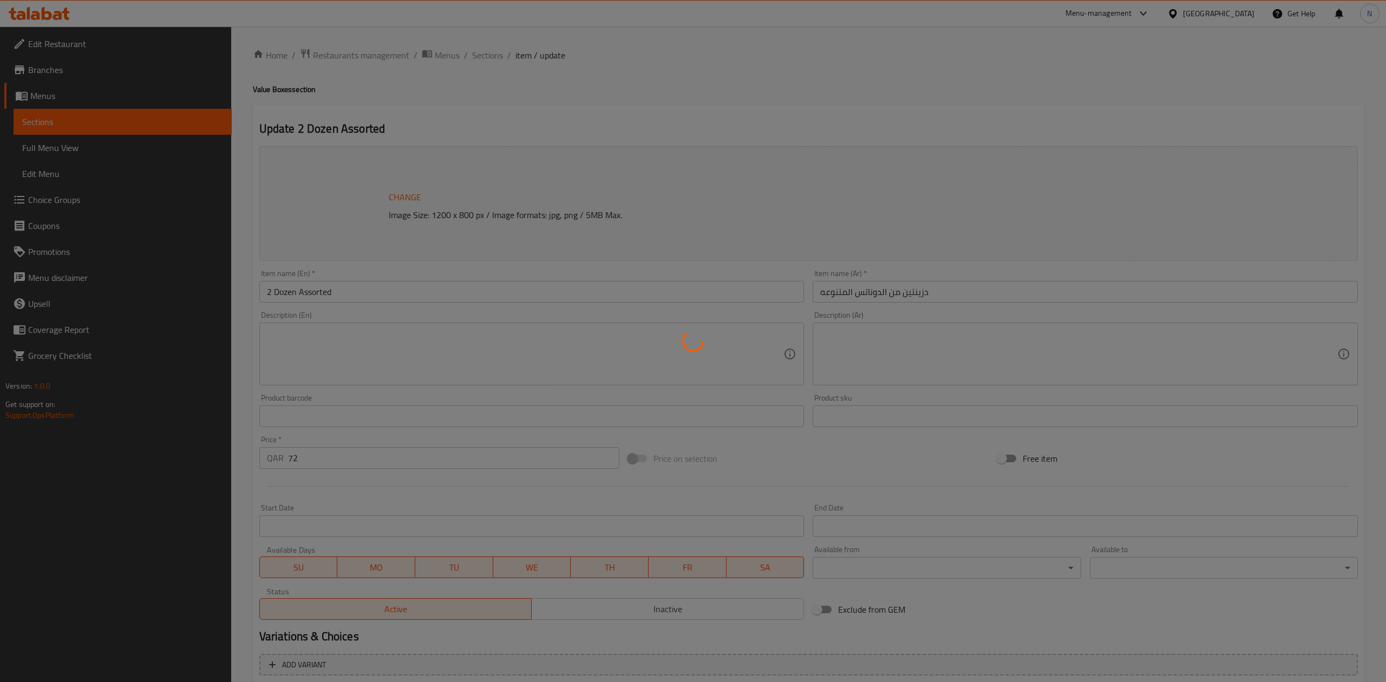
type input "إختيارك من الدوناتس 1:"
type input "2"
type input "إختيارك من الدوناتس 2:"
type input "2"
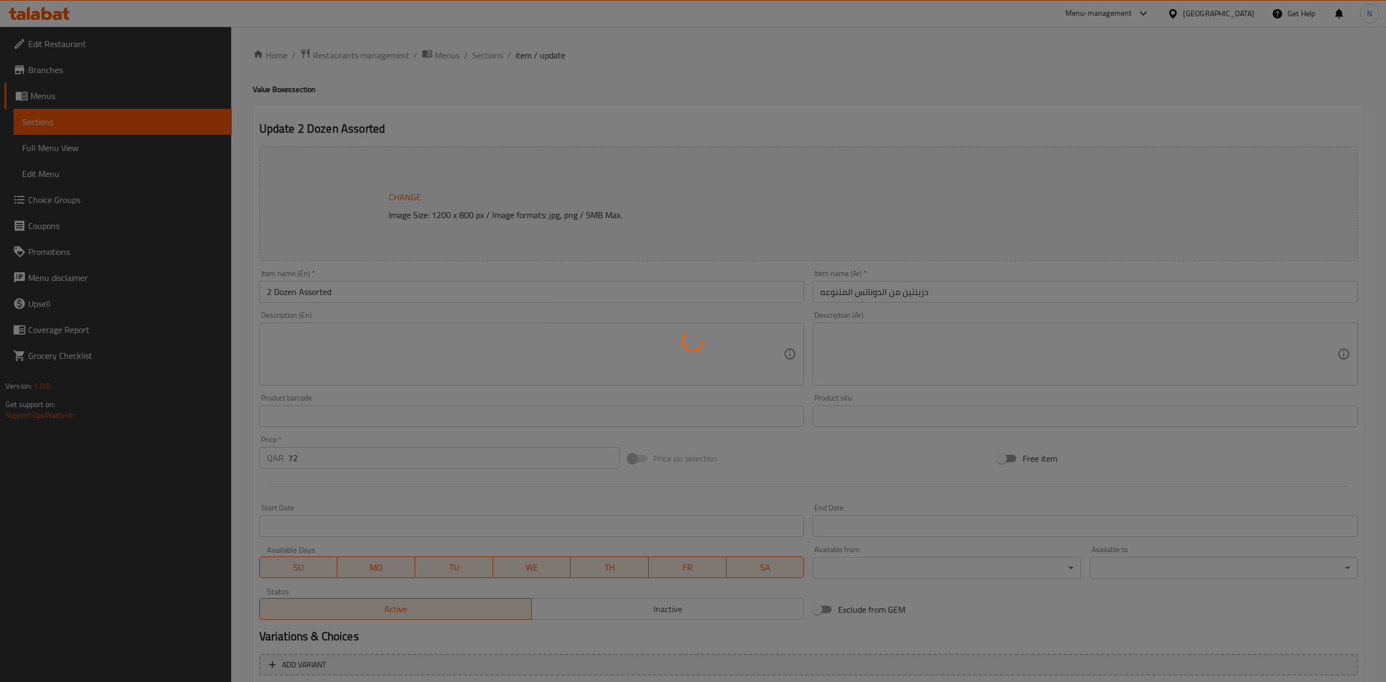
type input "2"
type input "إختيارك من الدوناتس 3:"
type input "2"
type input "إختيارك من الدوناتس 4:"
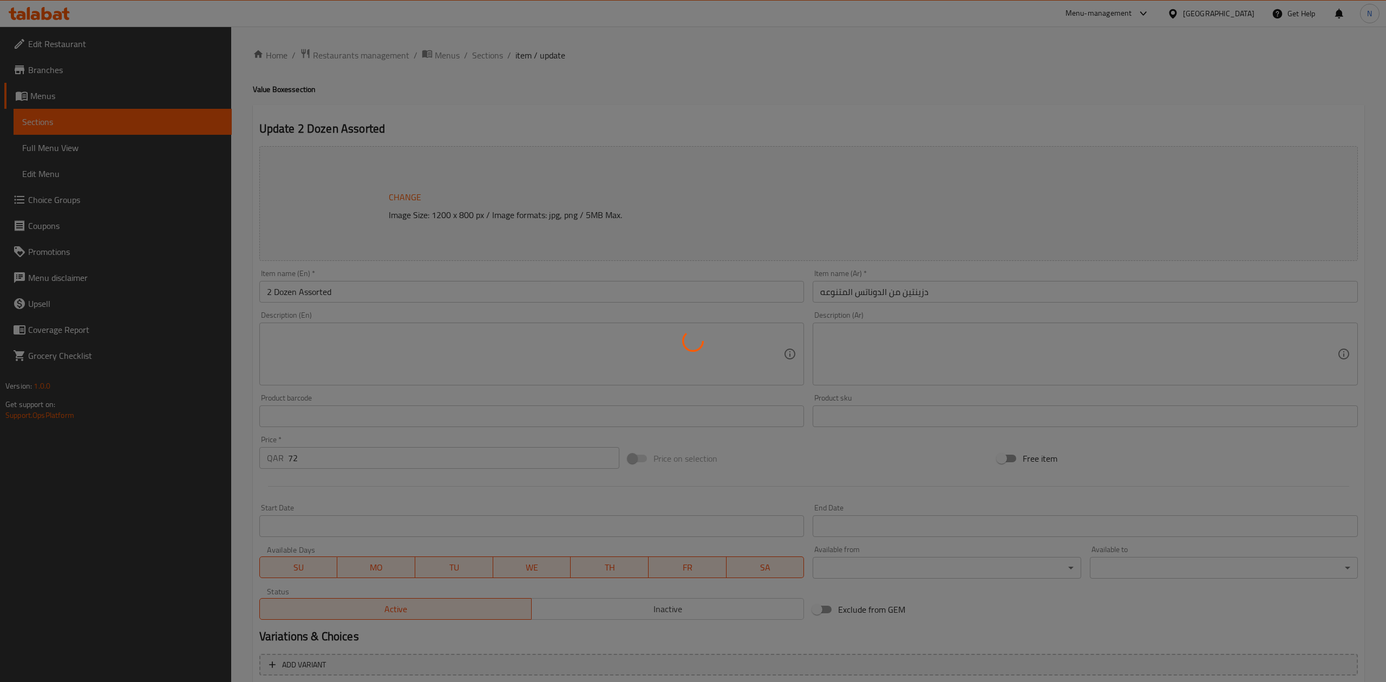
type input "2"
type input "إختيارك من الدوناتس 5:"
type input "2"
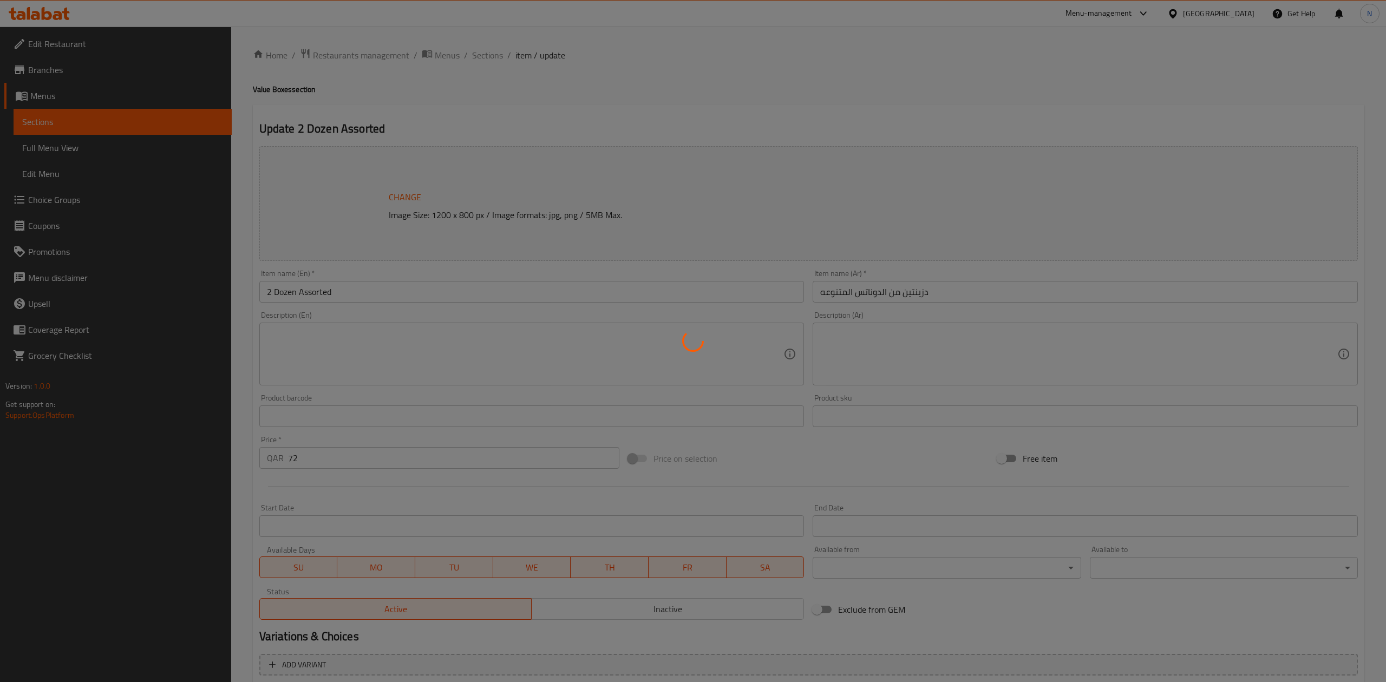
type input "إختيارك من الدوناتس 6:"
type input "2"
type input "إختيارك من الدوناتس 7:"
type input "2"
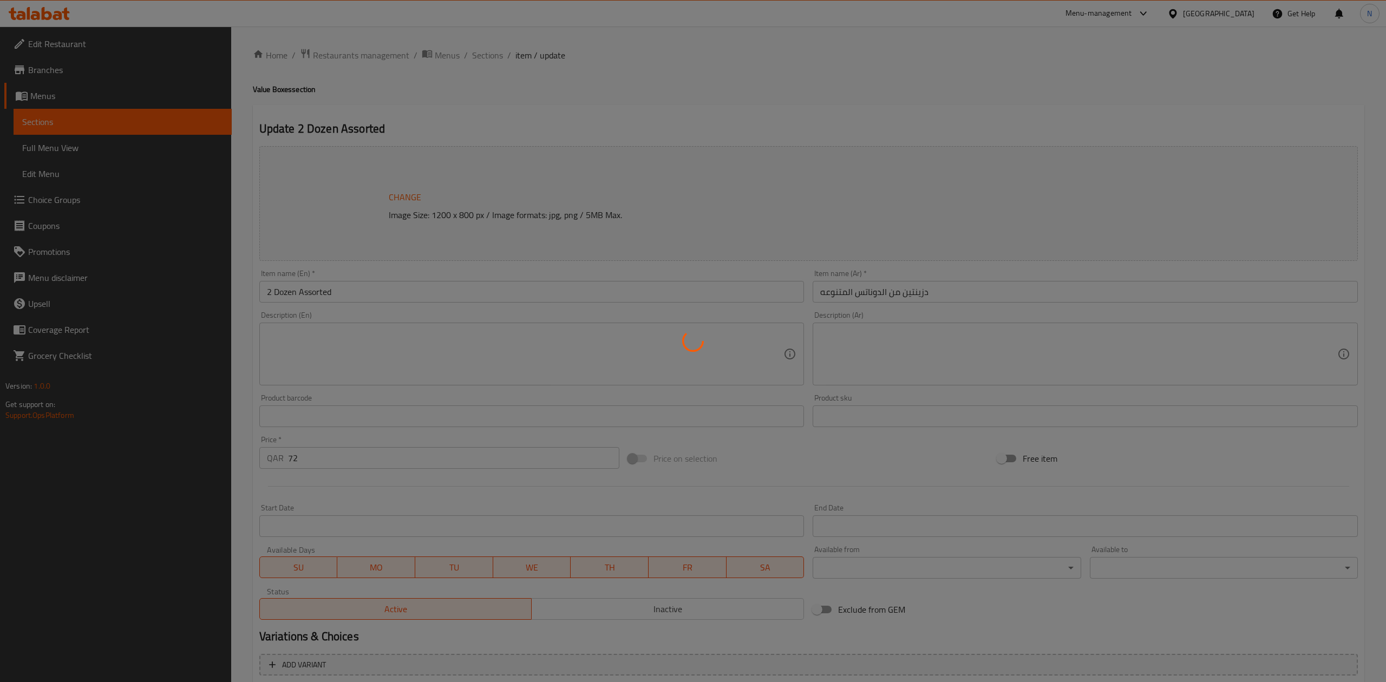
type input "2"
type input "إختيارك من الدوناتس 8:"
type input "2"
type input "إختيارك من الدوناتس 9:"
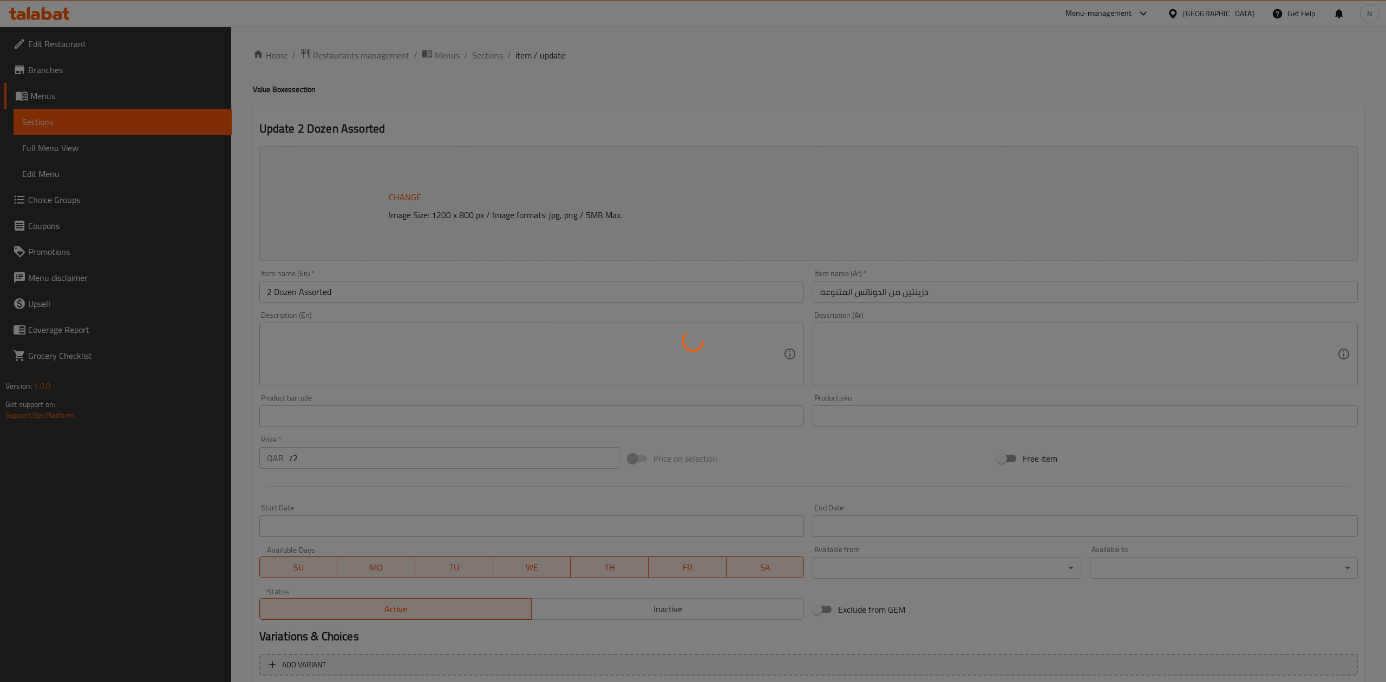
type input "2"
type input "إختيارك من الدوناتس 10:"
type input "2"
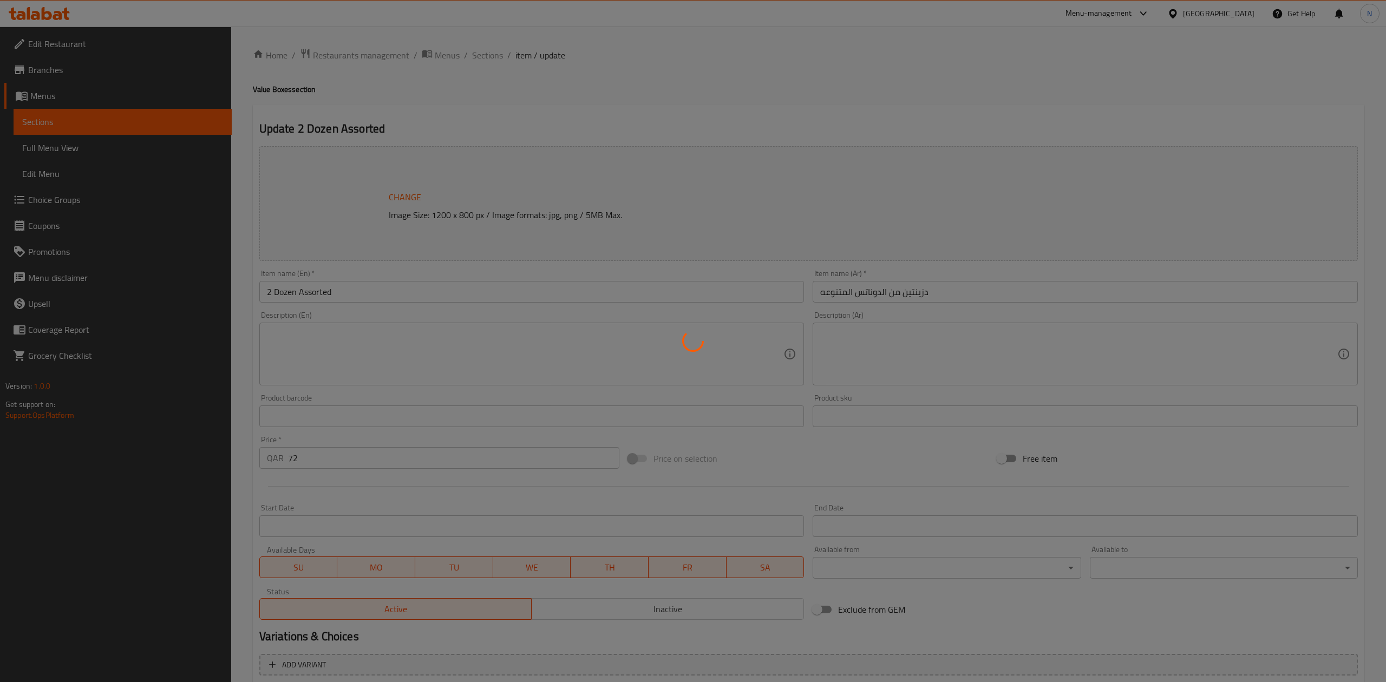
type input "إختيارك من الدوناتس 11:"
type input "2"
type input "إختيارك من الدوناتس 12:"
type input "2"
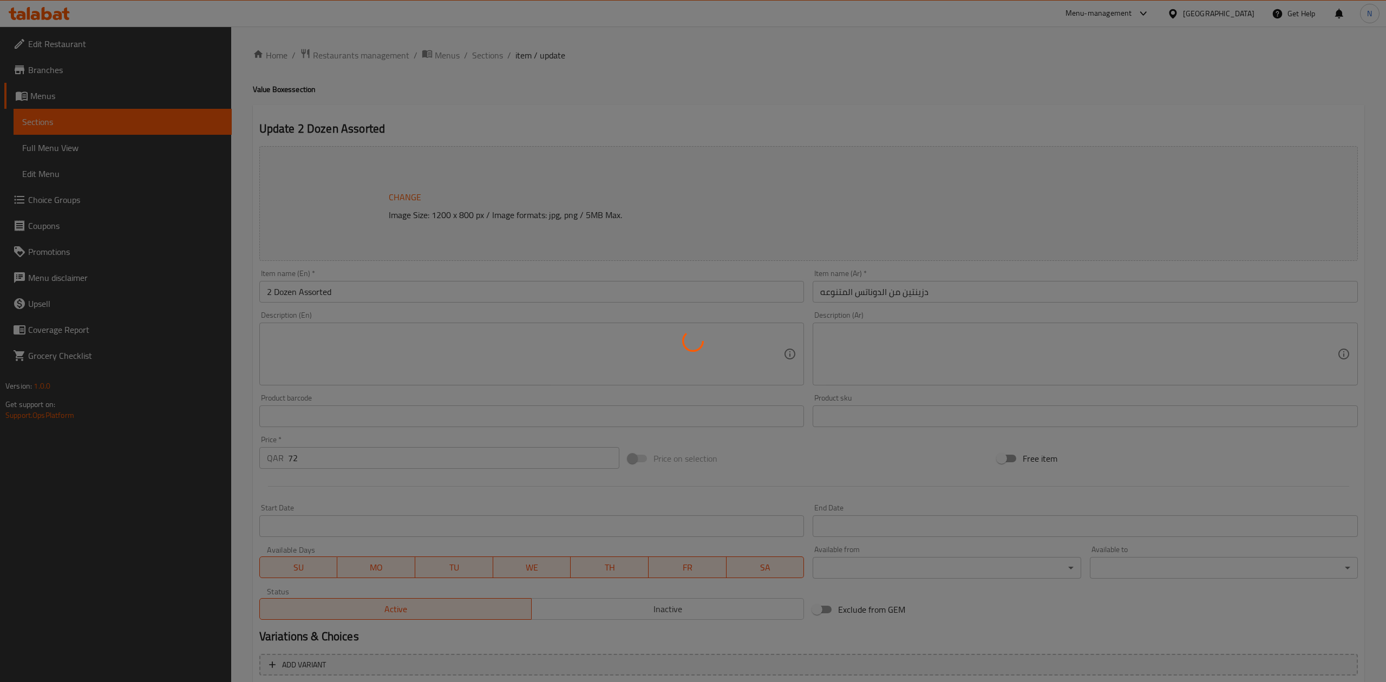
type input "2"
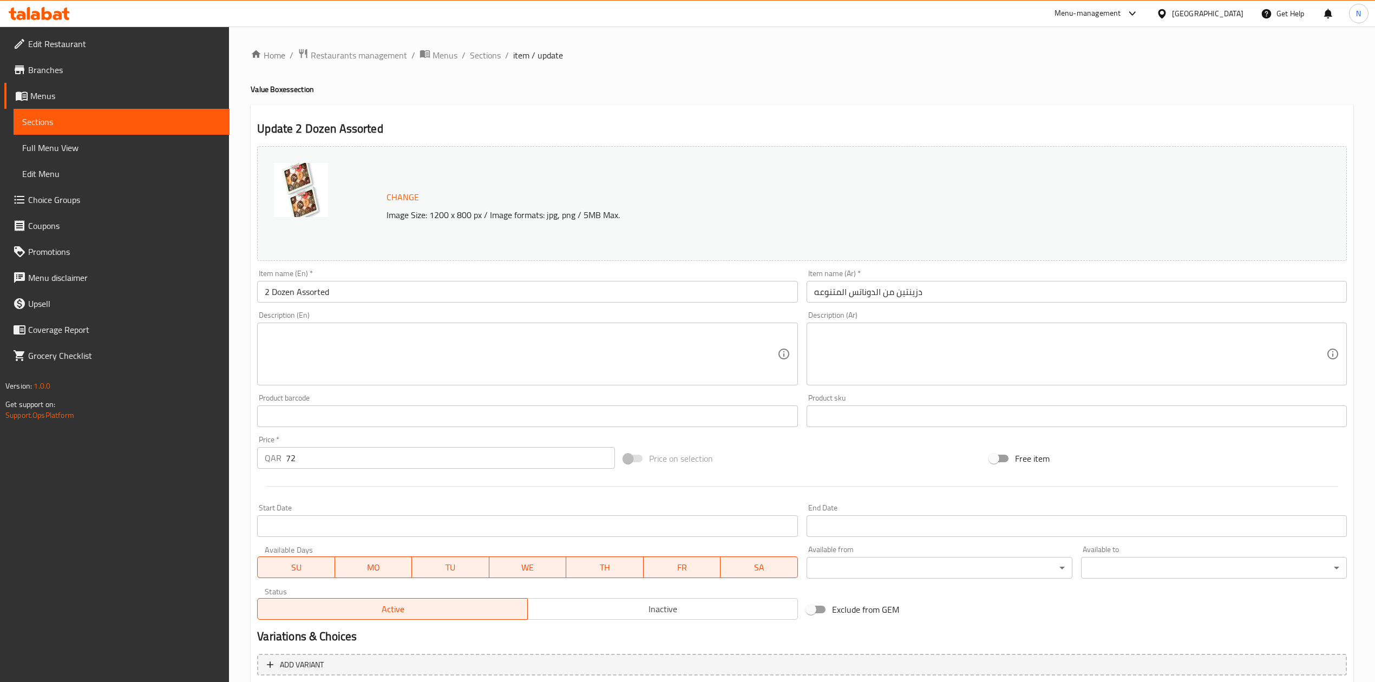
click at [598, 167] on div "Change Image Size: 1200 x 800 px / Image formats: jpg, png / 5MB Max." at bounding box center [802, 203] width 1090 height 115
click at [379, 280] on div "Item name (En)   * 2 Dozen Assorted Item name (En) *" at bounding box center [527, 286] width 540 height 33
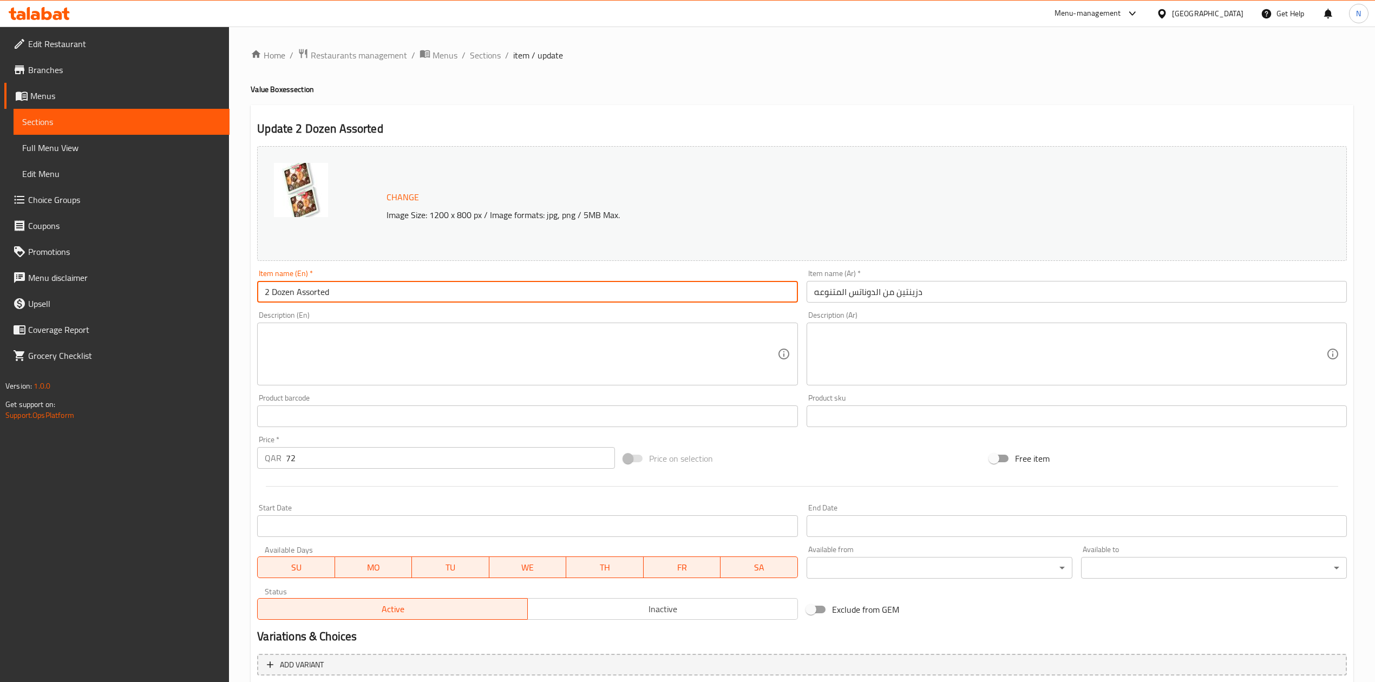
click at [375, 295] on input "2 Dozen Assorted" at bounding box center [527, 292] width 540 height 22
click at [473, 59] on span "Sections" at bounding box center [485, 55] width 31 height 13
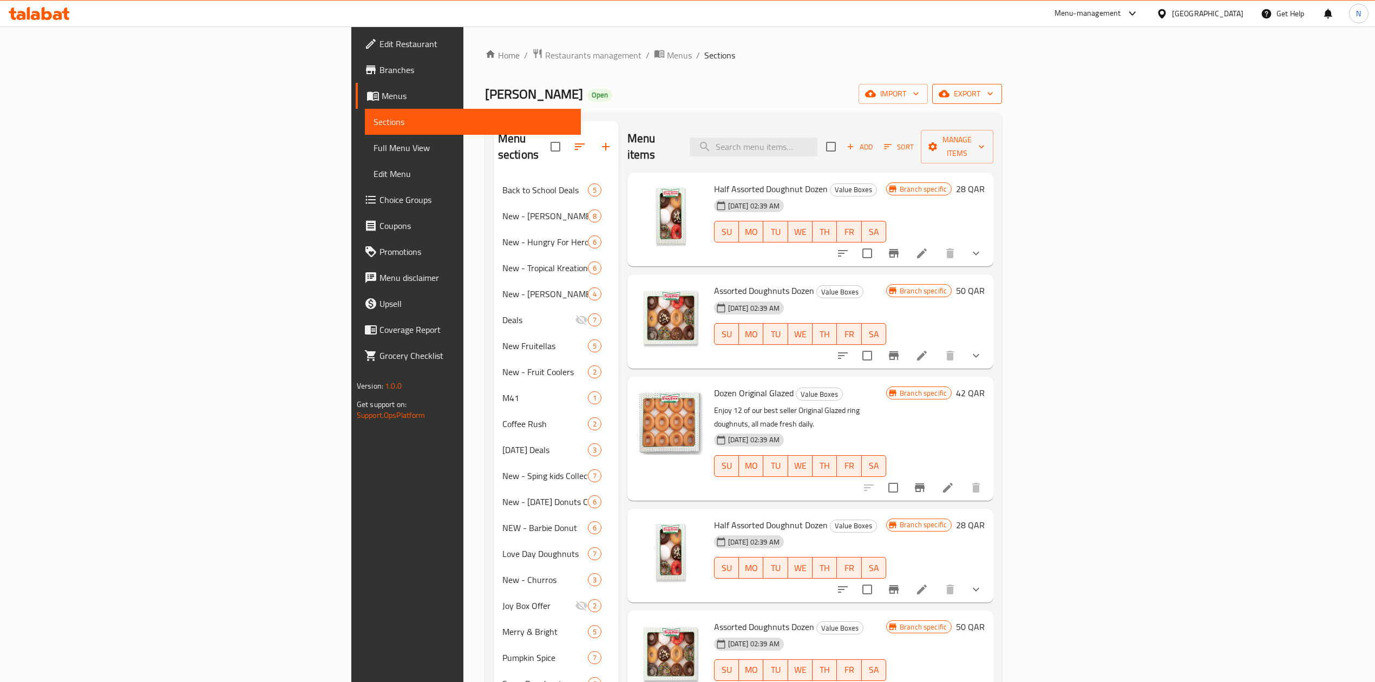
click at [1002, 103] on button "export" at bounding box center [967, 94] width 70 height 20
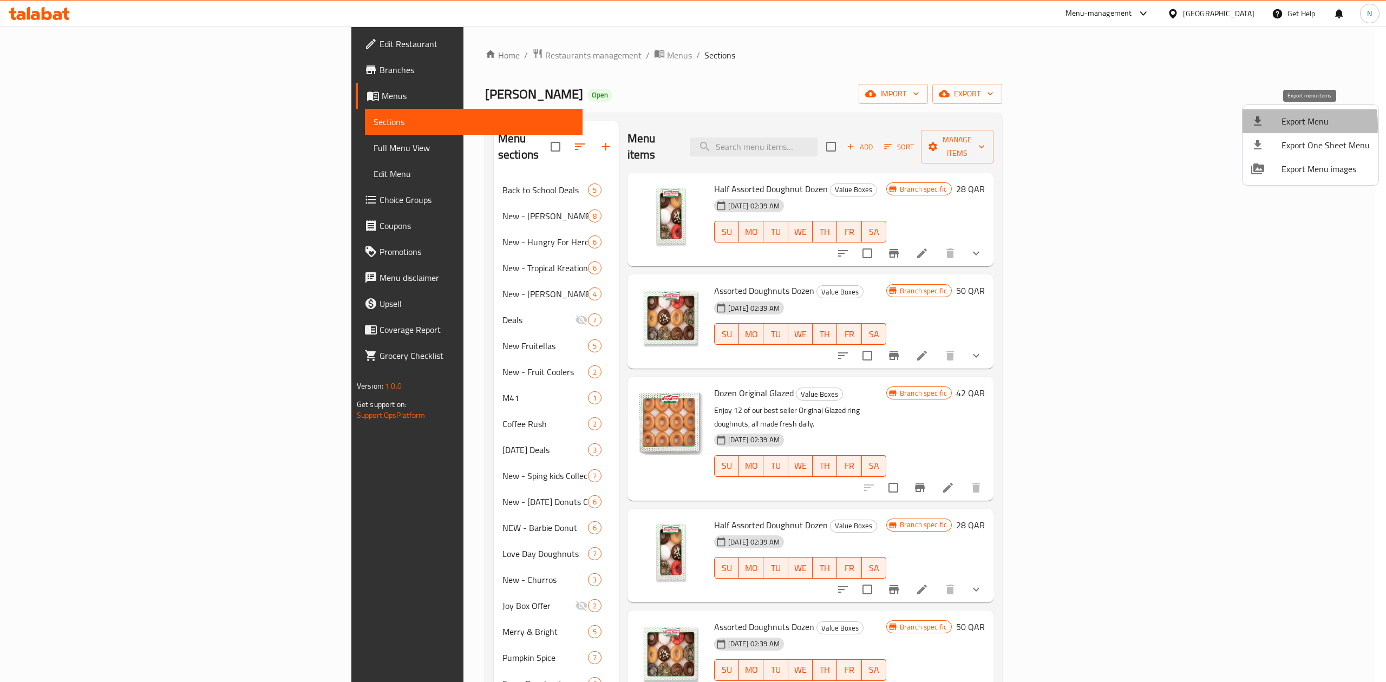
click at [1268, 126] on div at bounding box center [1266, 121] width 30 height 13
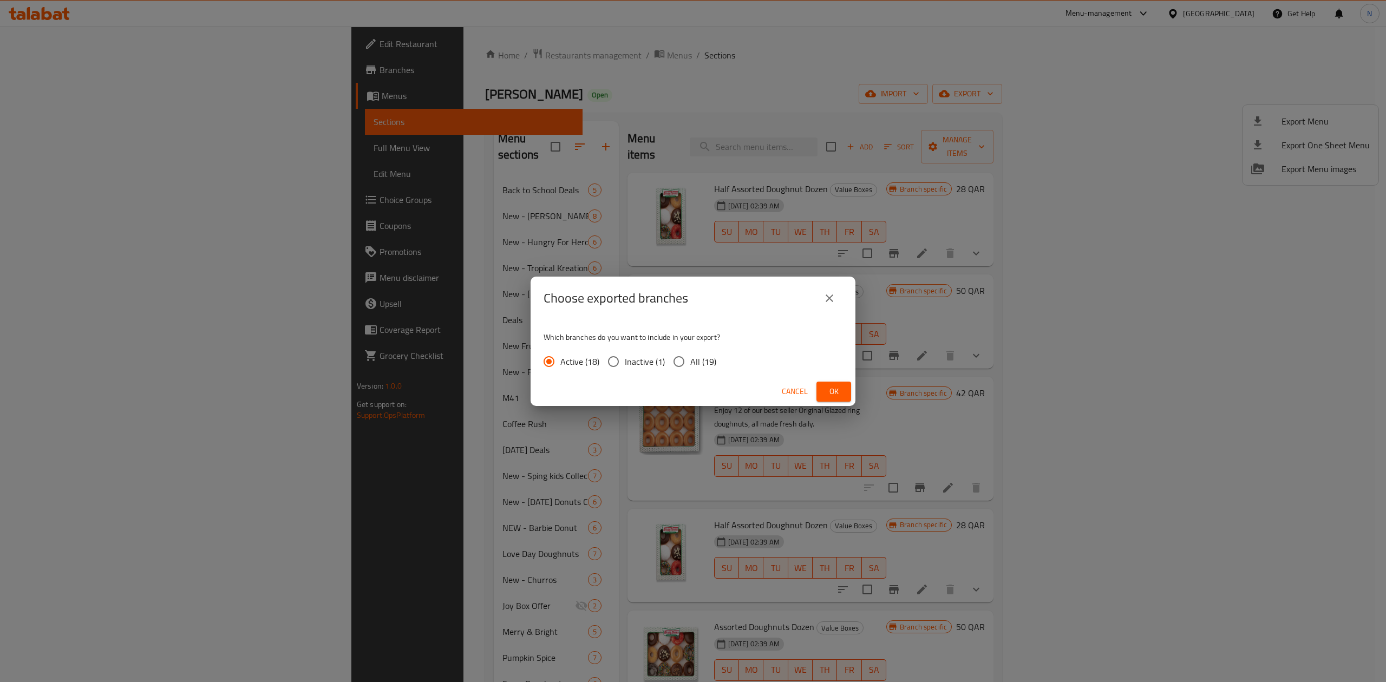
click at [709, 364] on span "All (19)" at bounding box center [703, 361] width 26 height 13
click at [690, 364] on input "All (19)" at bounding box center [678, 361] width 23 height 23
radio input "true"
click at [827, 386] on span "Ok" at bounding box center [833, 392] width 17 height 14
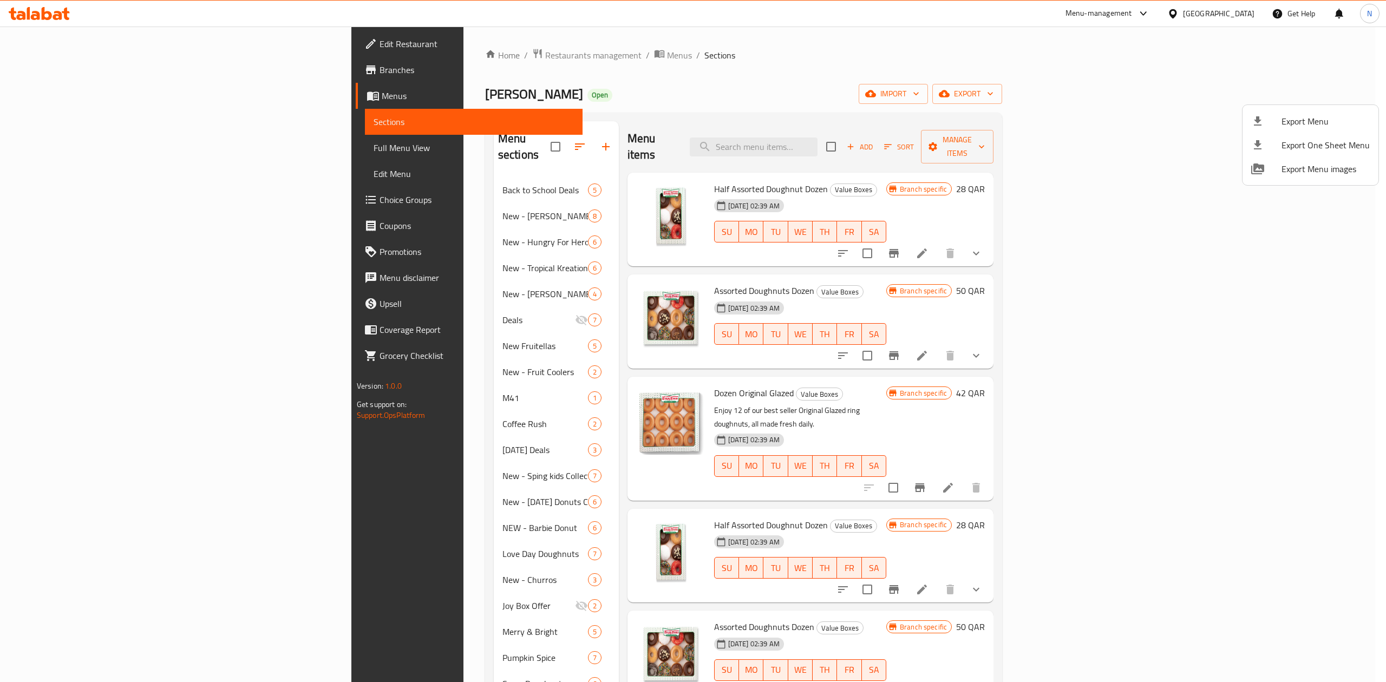
click at [379, 208] on div at bounding box center [693, 341] width 1386 height 682
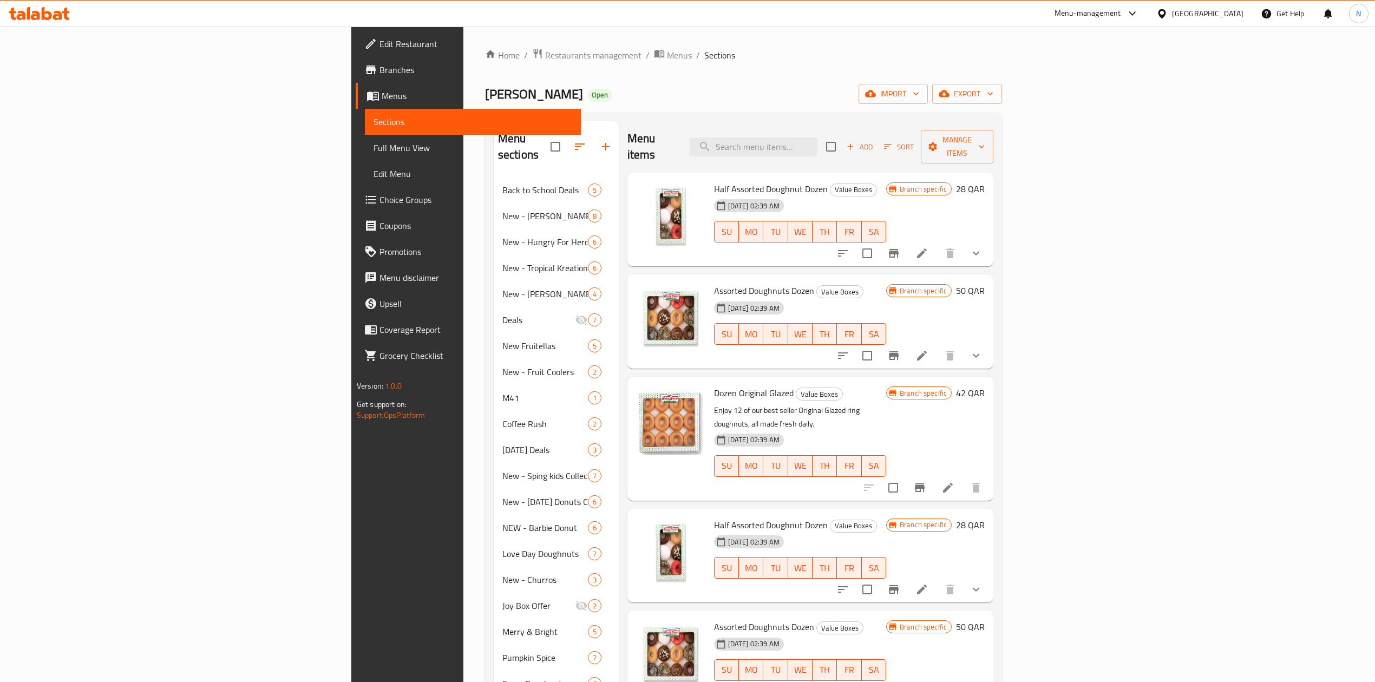
click at [494, 208] on div "New - [PERSON_NAME] ([GEOGRAPHIC_DATA]) 8" at bounding box center [556, 216] width 125 height 26
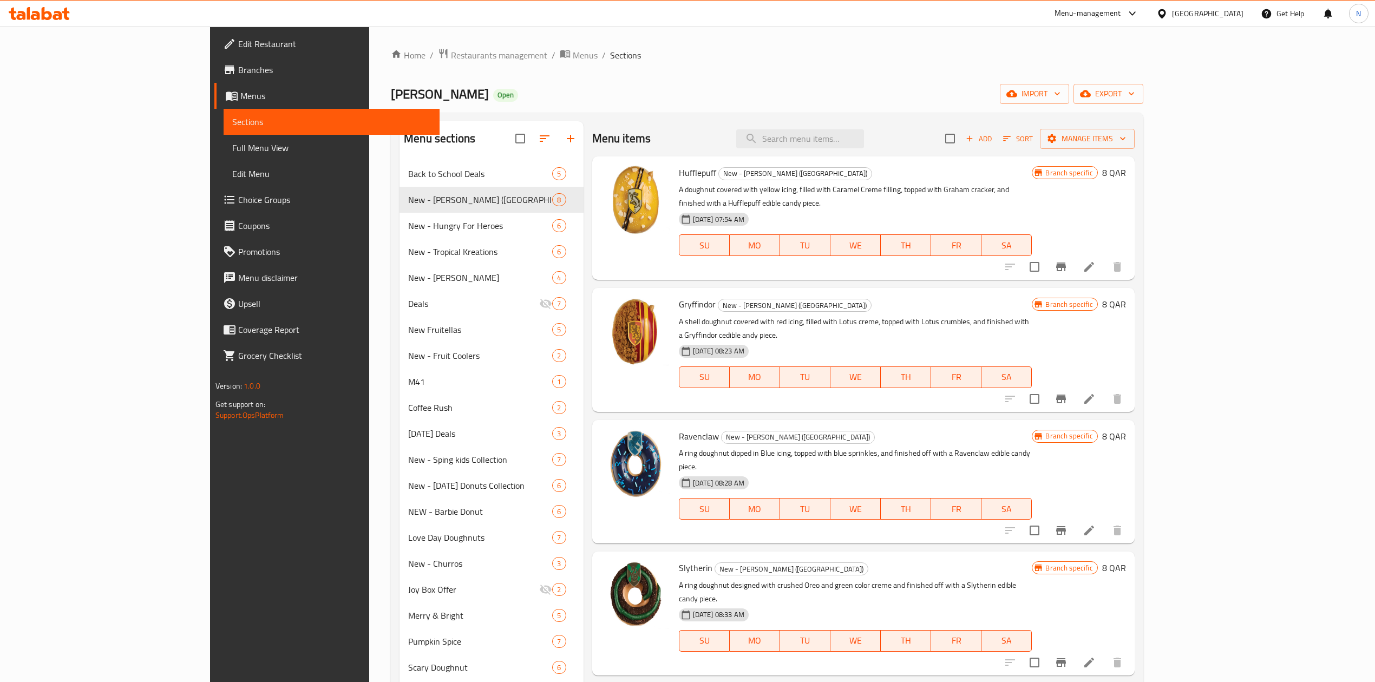
click at [679, 175] on span "Hufflepuff" at bounding box center [697, 173] width 37 height 16
copy h6 "Hufflepuff"
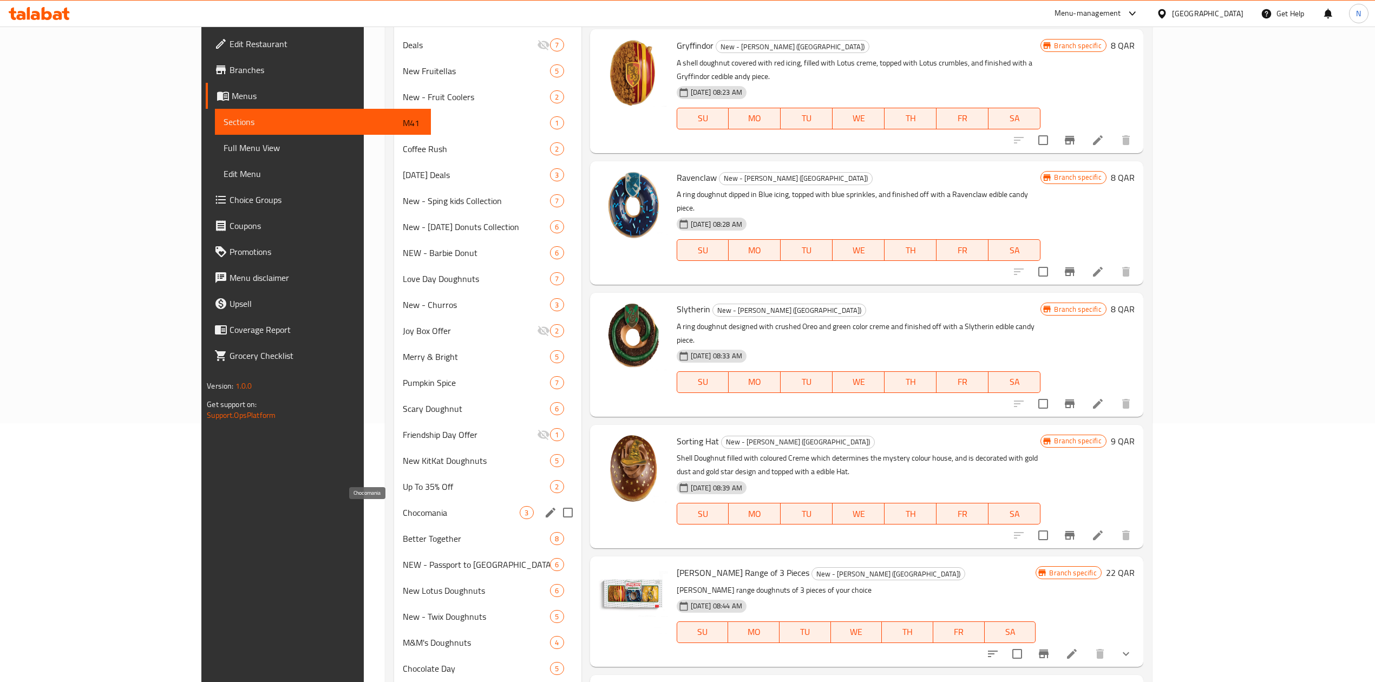
scroll to position [475, 0]
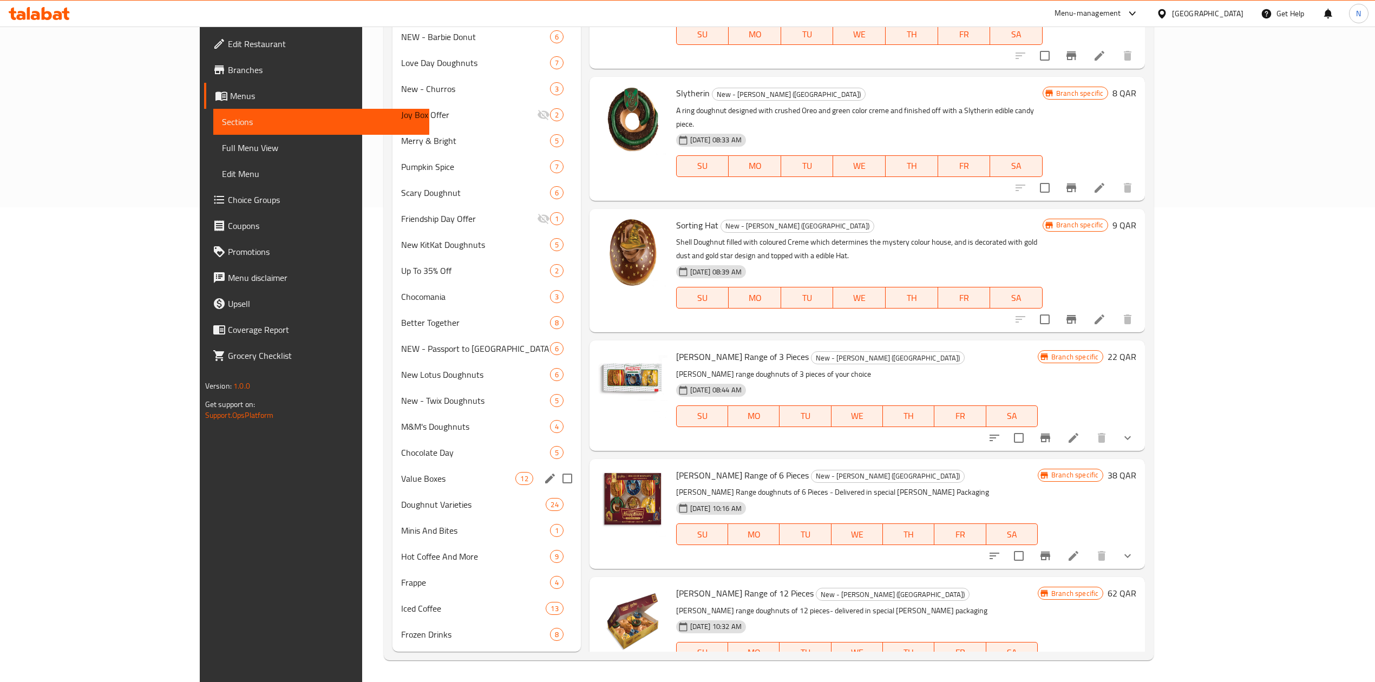
click at [442, 466] on div "Value Boxes 12" at bounding box center [486, 479] width 188 height 26
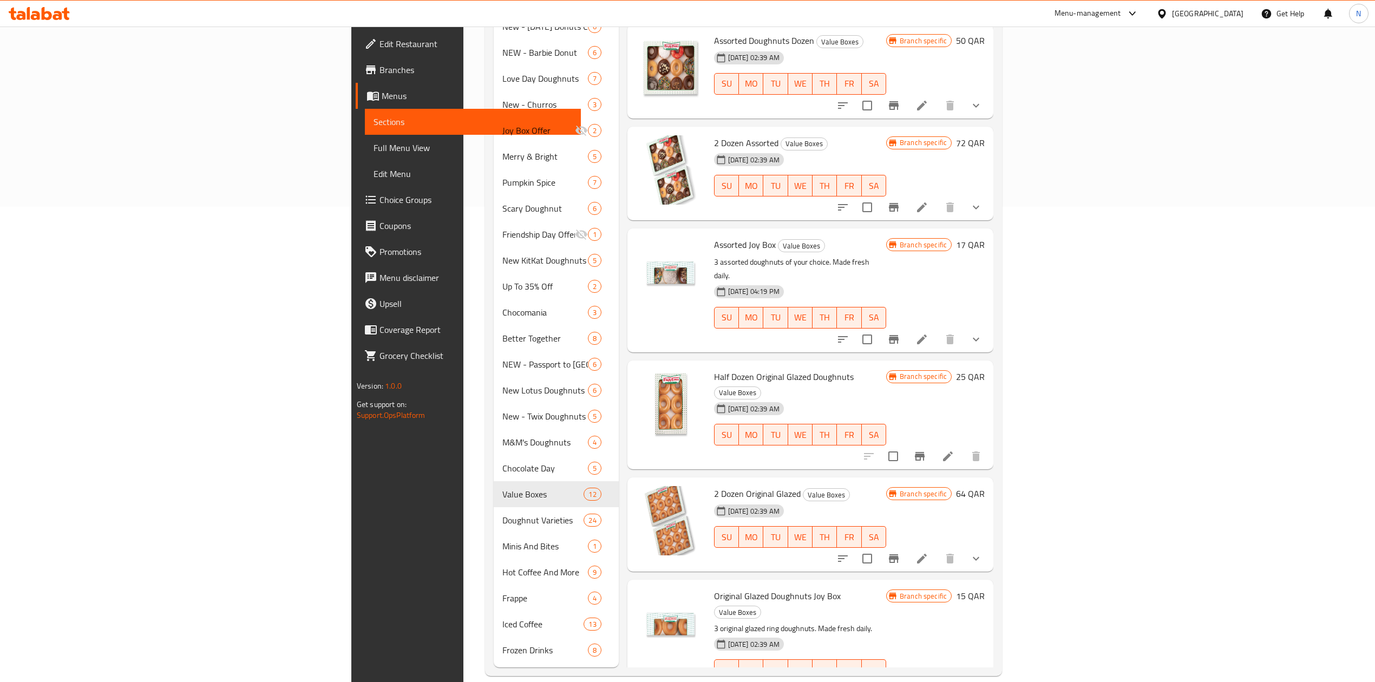
scroll to position [39, 0]
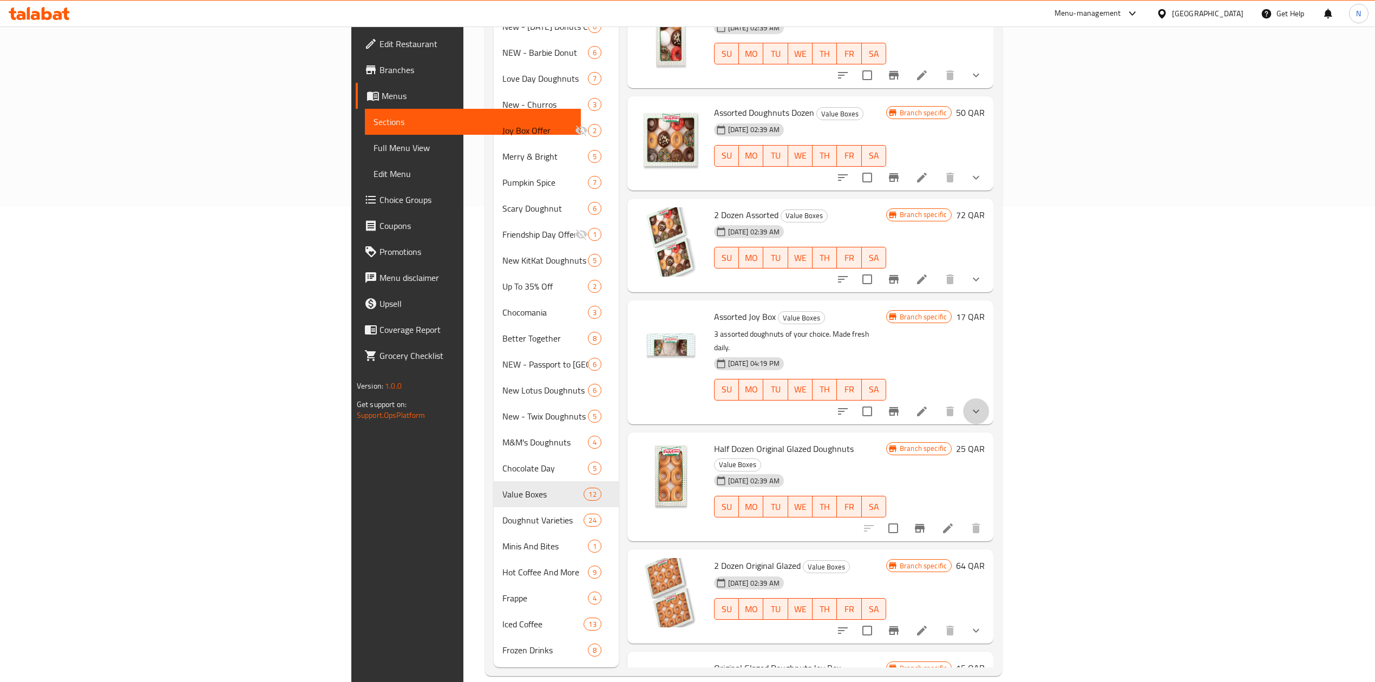
click at [989, 398] on button "show more" at bounding box center [976, 411] width 26 height 26
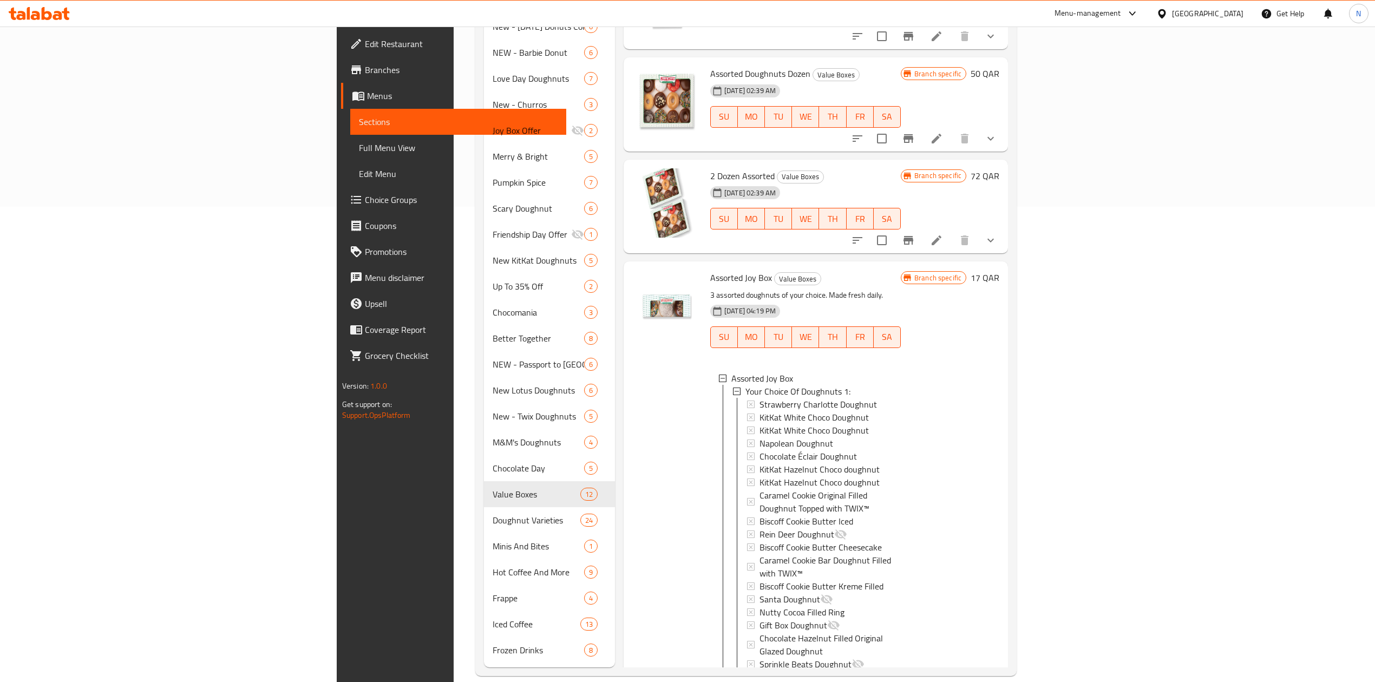
scroll to position [0, 0]
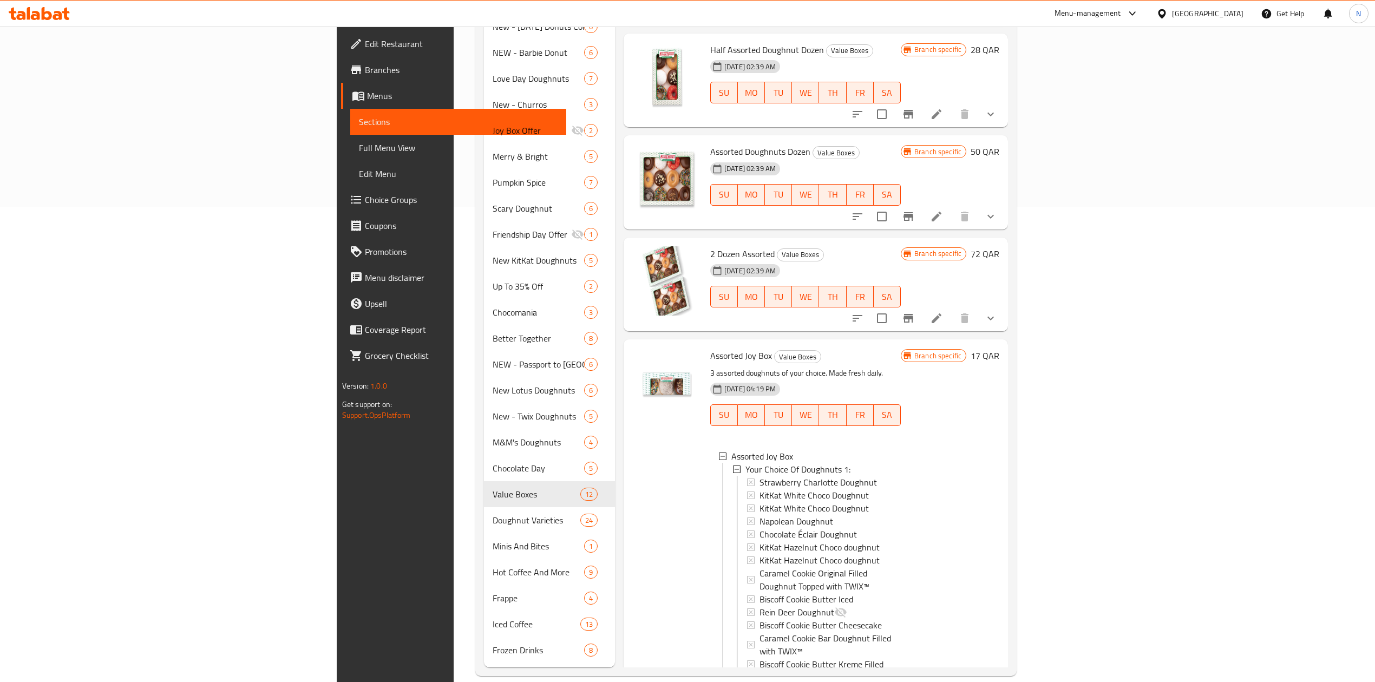
click at [802, 246] on h6 "2 Dozen Assorted Value Boxes" at bounding box center [805, 253] width 191 height 15
click at [997, 312] on icon "show more" at bounding box center [990, 318] width 13 height 13
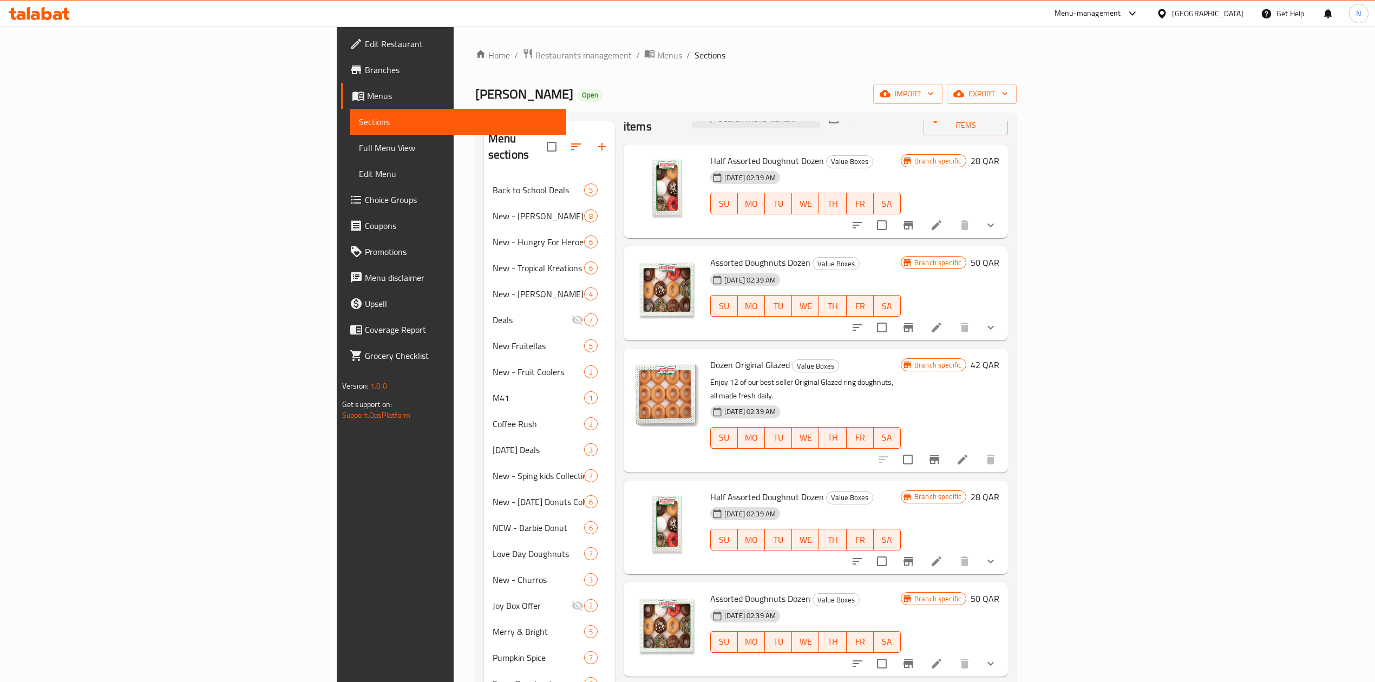
scroll to position [557, 0]
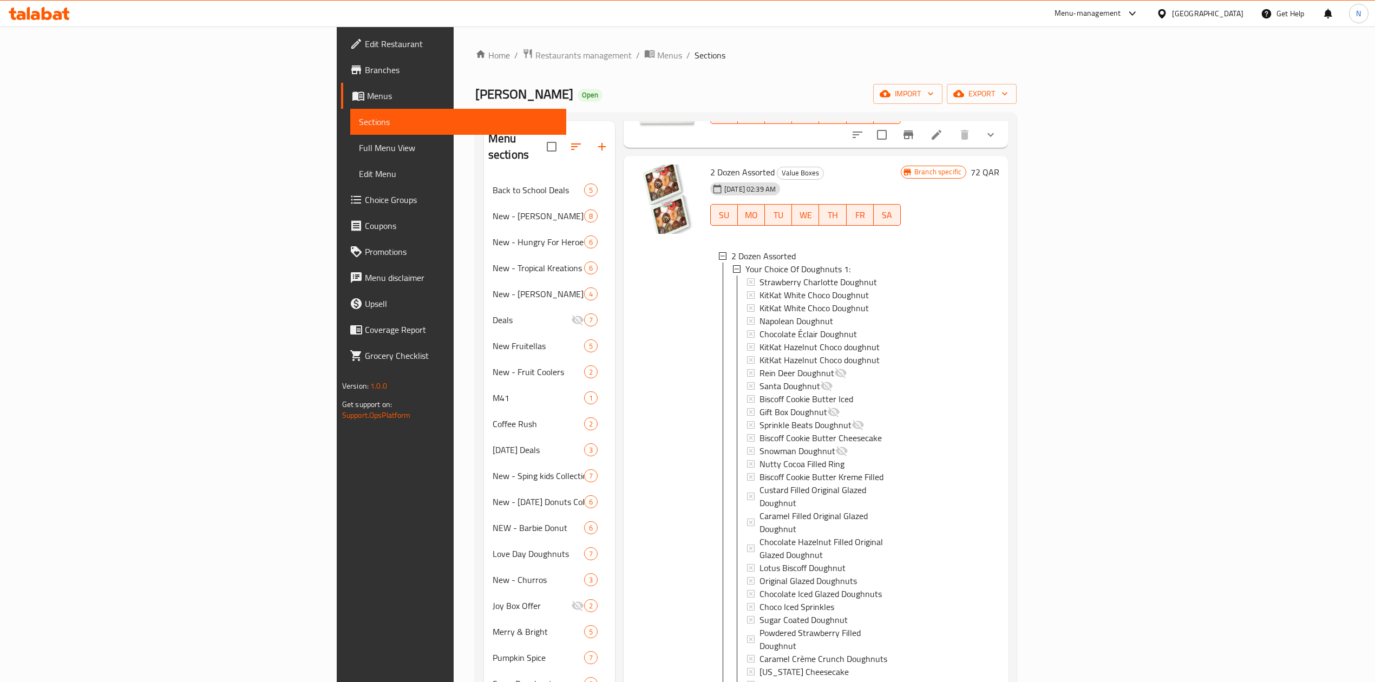
click at [710, 164] on span "2 Dozen Assorted" at bounding box center [742, 172] width 64 height 16
copy h6 "2 Dozen Assorted"
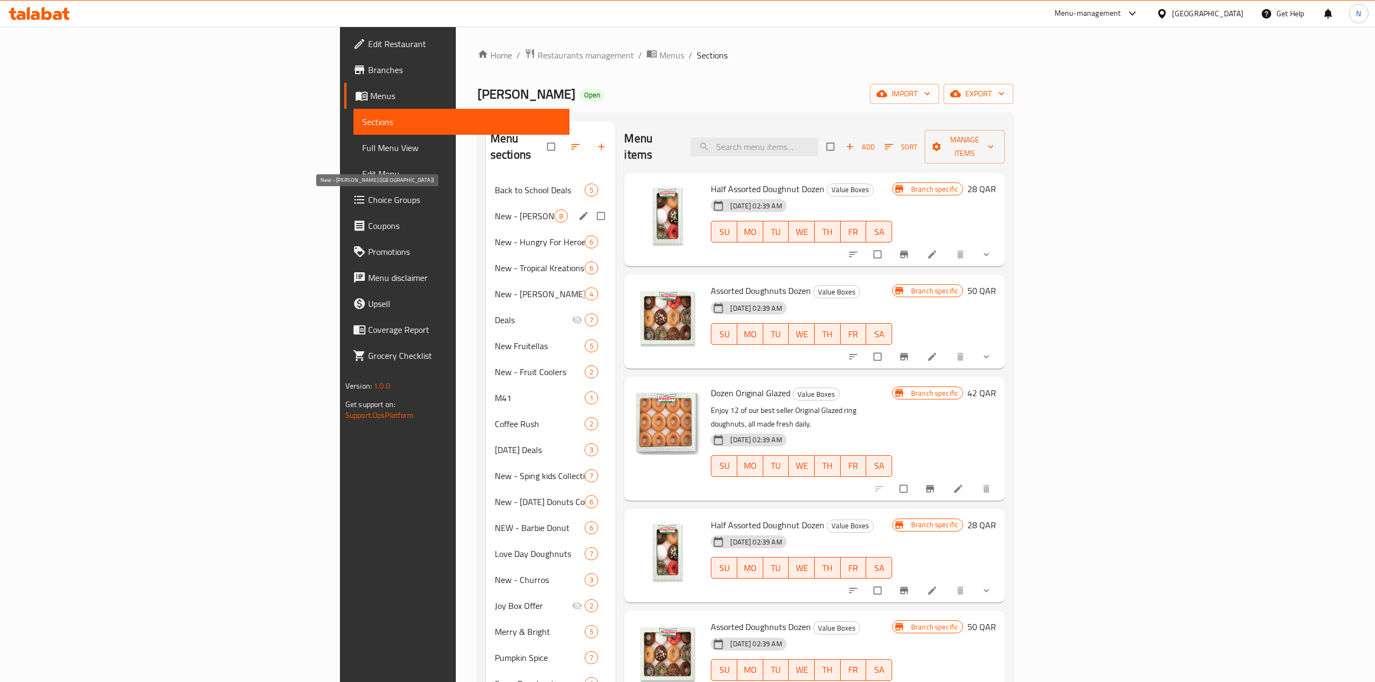
click at [495, 209] on span "New - [PERSON_NAME] ([GEOGRAPHIC_DATA])" at bounding box center [525, 215] width 60 height 13
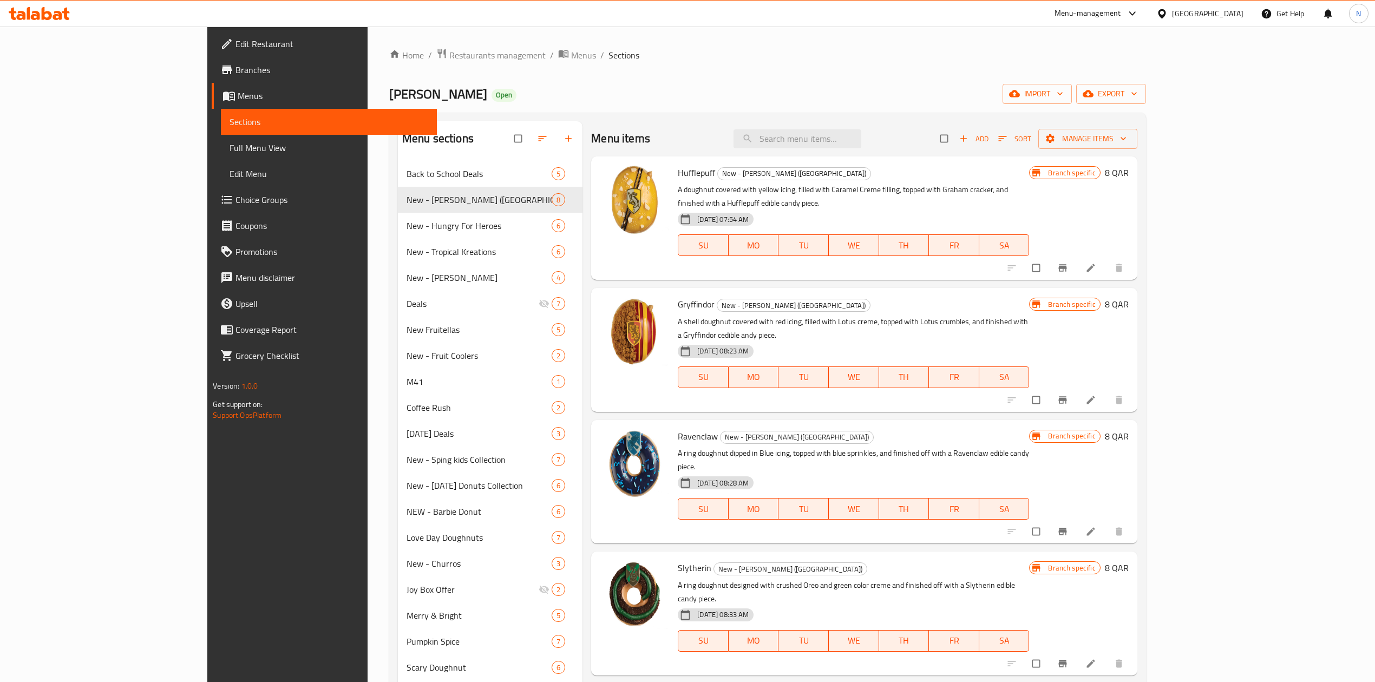
click at [678, 170] on span "Hufflepuff" at bounding box center [696, 173] width 37 height 16
copy h6 "Hufflepuff"
